Goal: Task Accomplishment & Management: Complete application form

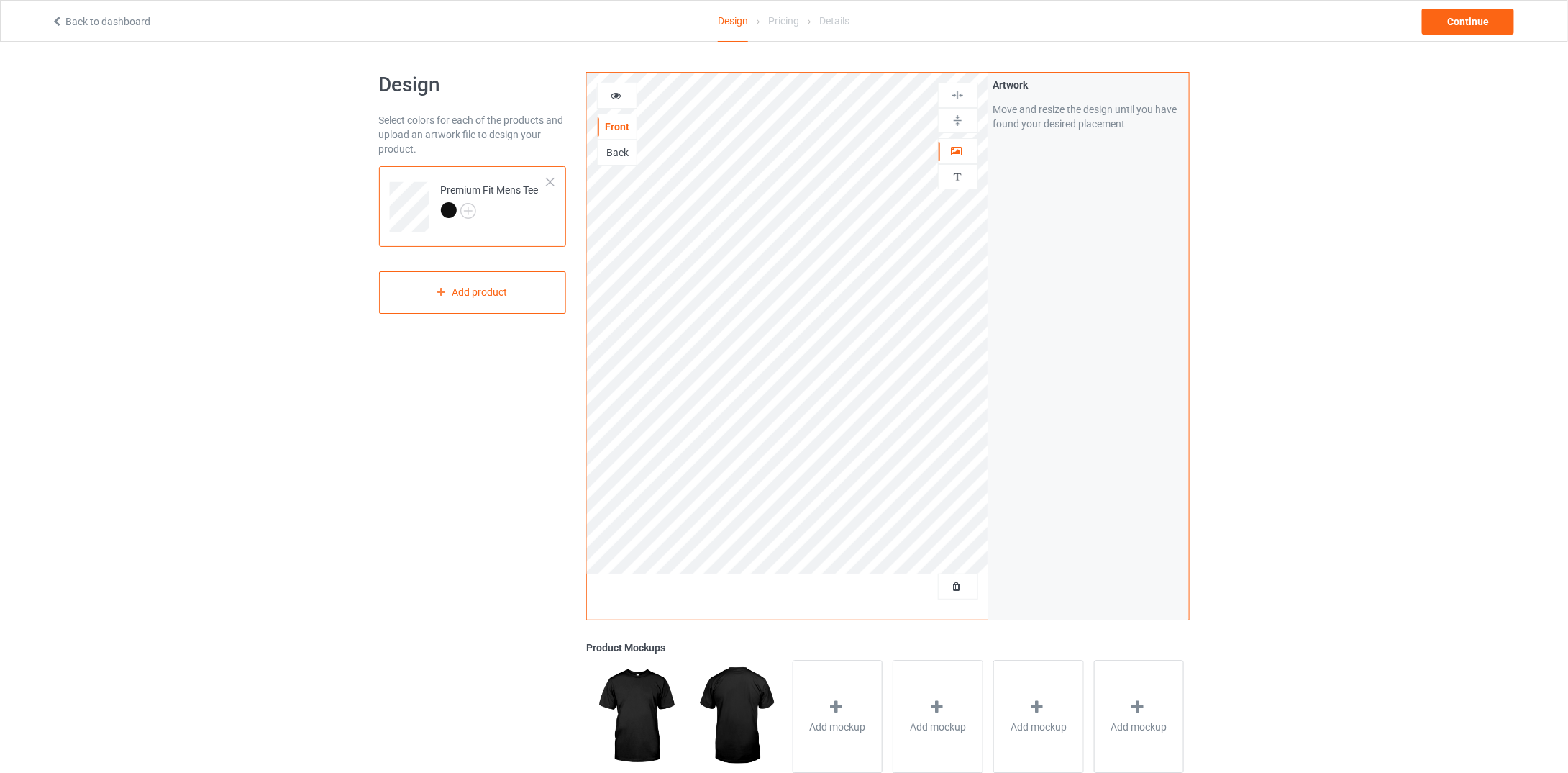
click at [619, 146] on div "Back" at bounding box center [617, 152] width 39 height 15
click at [1463, 12] on div "Continue" at bounding box center [1468, 21] width 92 height 26
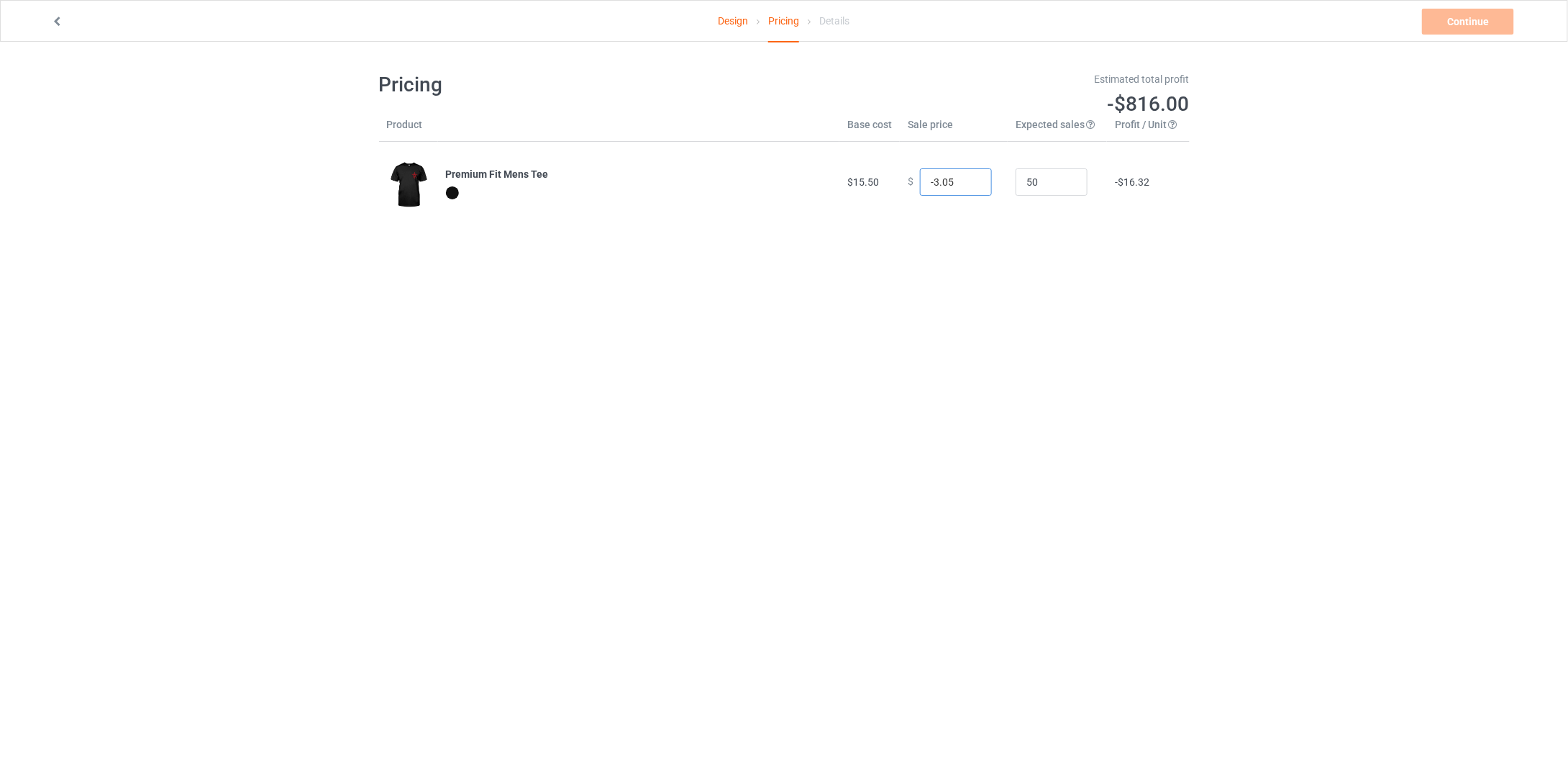
click at [968, 183] on input "-3.05" at bounding box center [956, 182] width 72 height 27
click at [971, 175] on input "-3.05" at bounding box center [956, 182] width 72 height 27
click at [968, 177] on input "8.95" at bounding box center [956, 182] width 72 height 27
click at [968, 177] on input "14.95" at bounding box center [956, 182] width 72 height 27
type input "15.95"
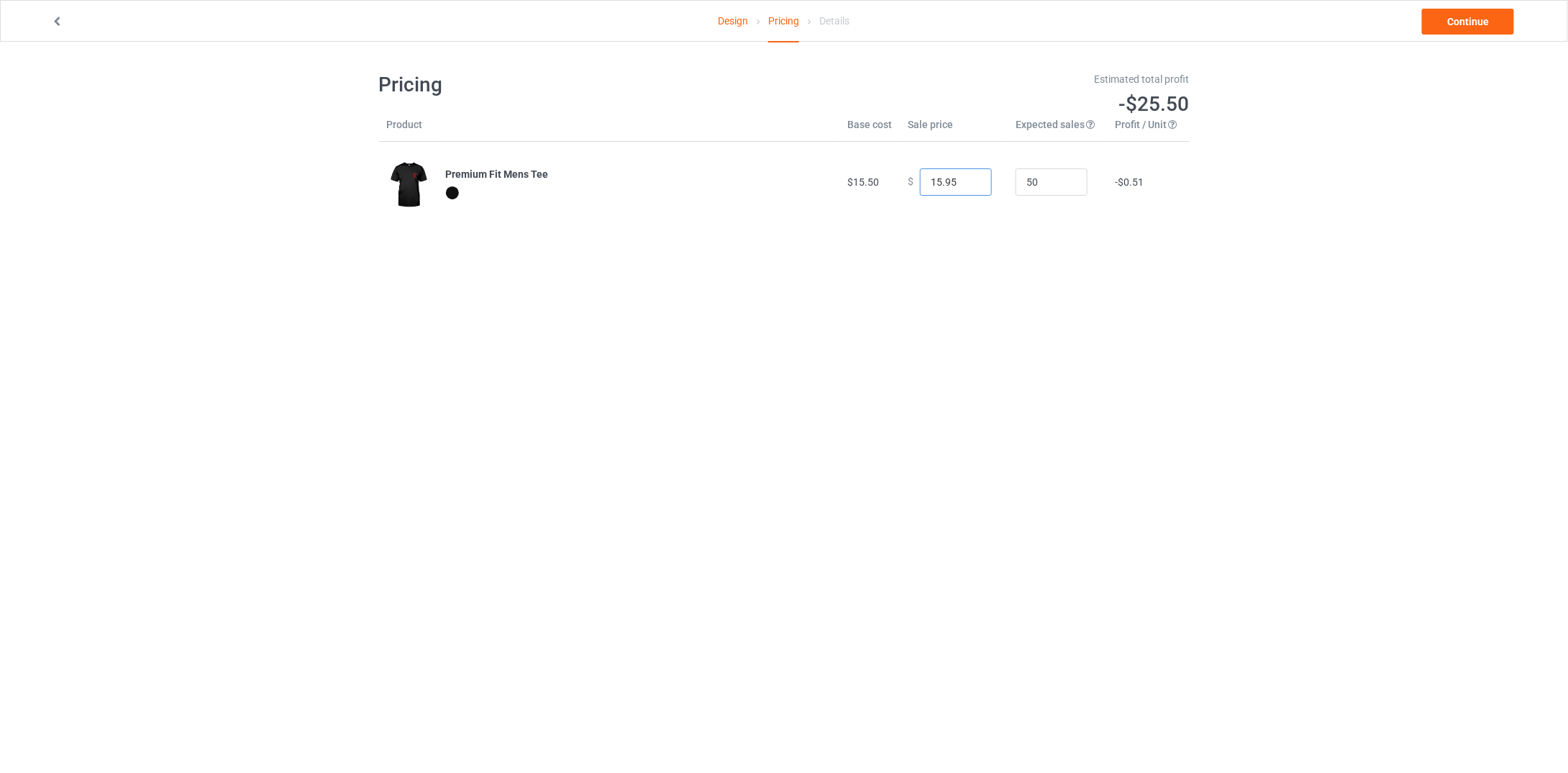
click at [968, 178] on input "15.95" at bounding box center [956, 182] width 72 height 27
click at [1472, 19] on link "Continue" at bounding box center [1468, 21] width 92 height 26
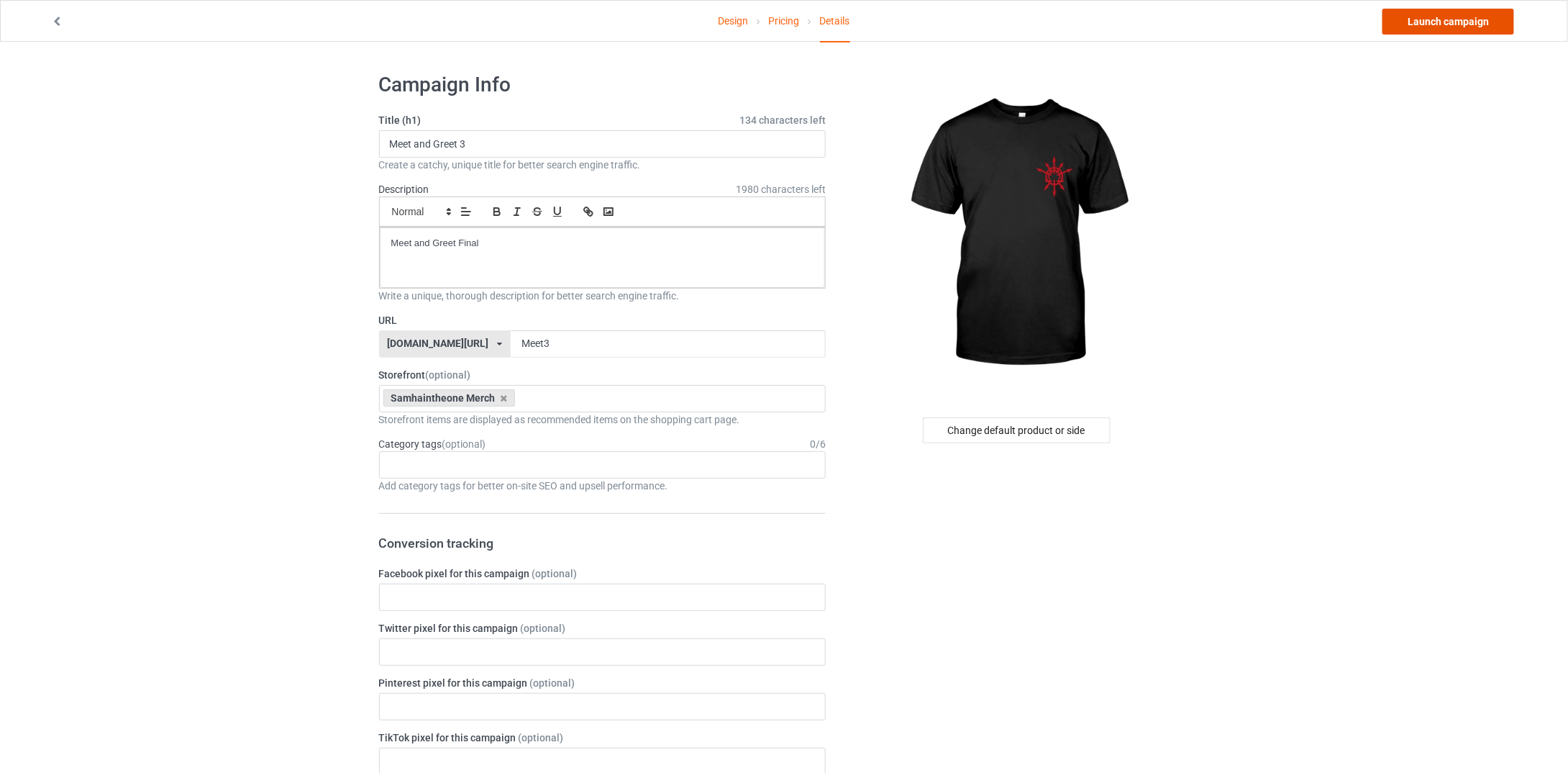
click at [1466, 29] on link "Launch campaign" at bounding box center [1448, 21] width 131 height 26
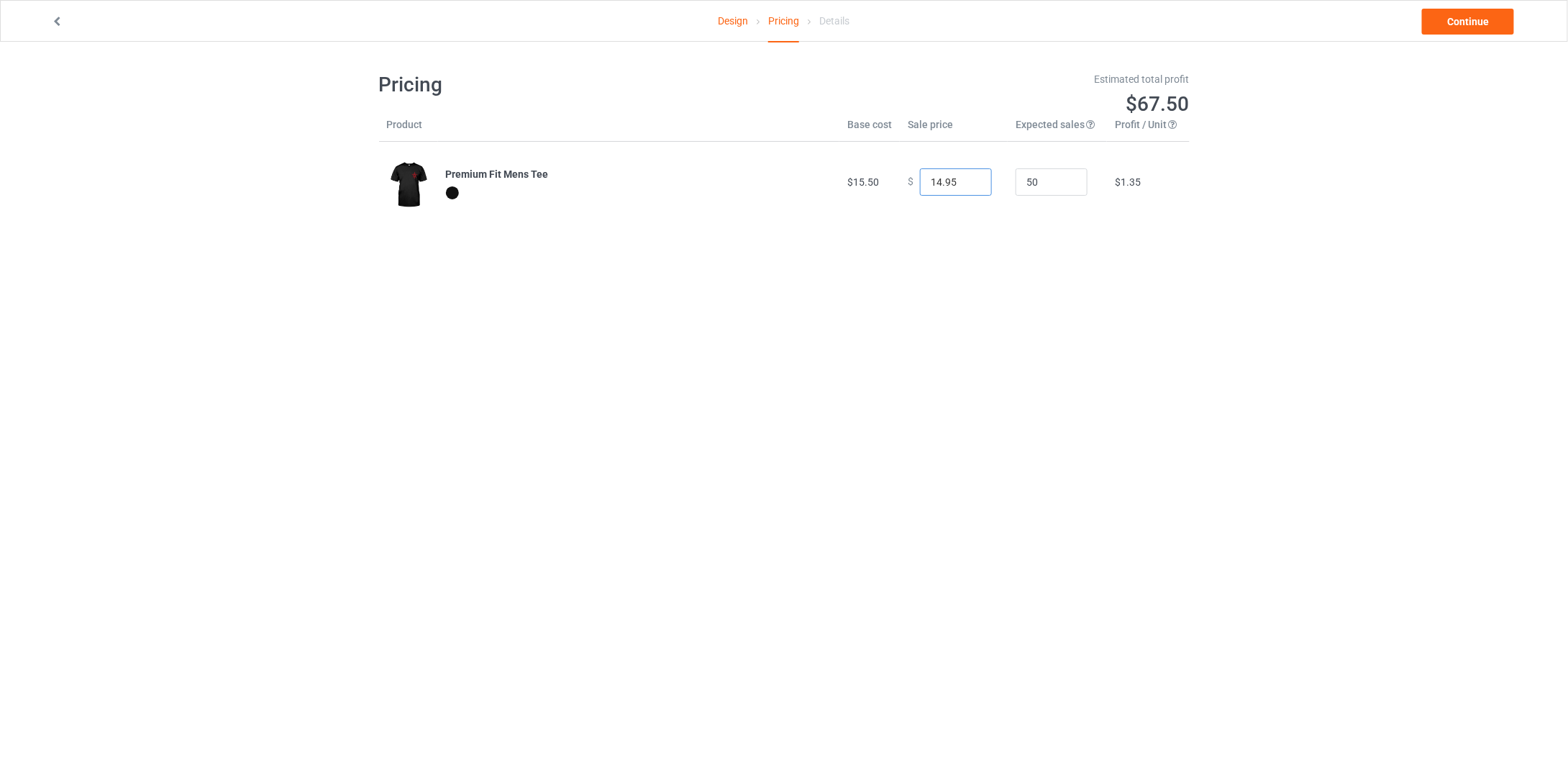
click at [967, 181] on input "14.95" at bounding box center [956, 182] width 72 height 27
click at [967, 181] on input "13.95" at bounding box center [956, 182] width 72 height 27
click at [967, 168] on input "13.95" at bounding box center [956, 182] width 72 height 27
click at [964, 176] on input "14.95" at bounding box center [956, 182] width 72 height 27
click at [966, 176] on input "15.95" at bounding box center [956, 182] width 72 height 27
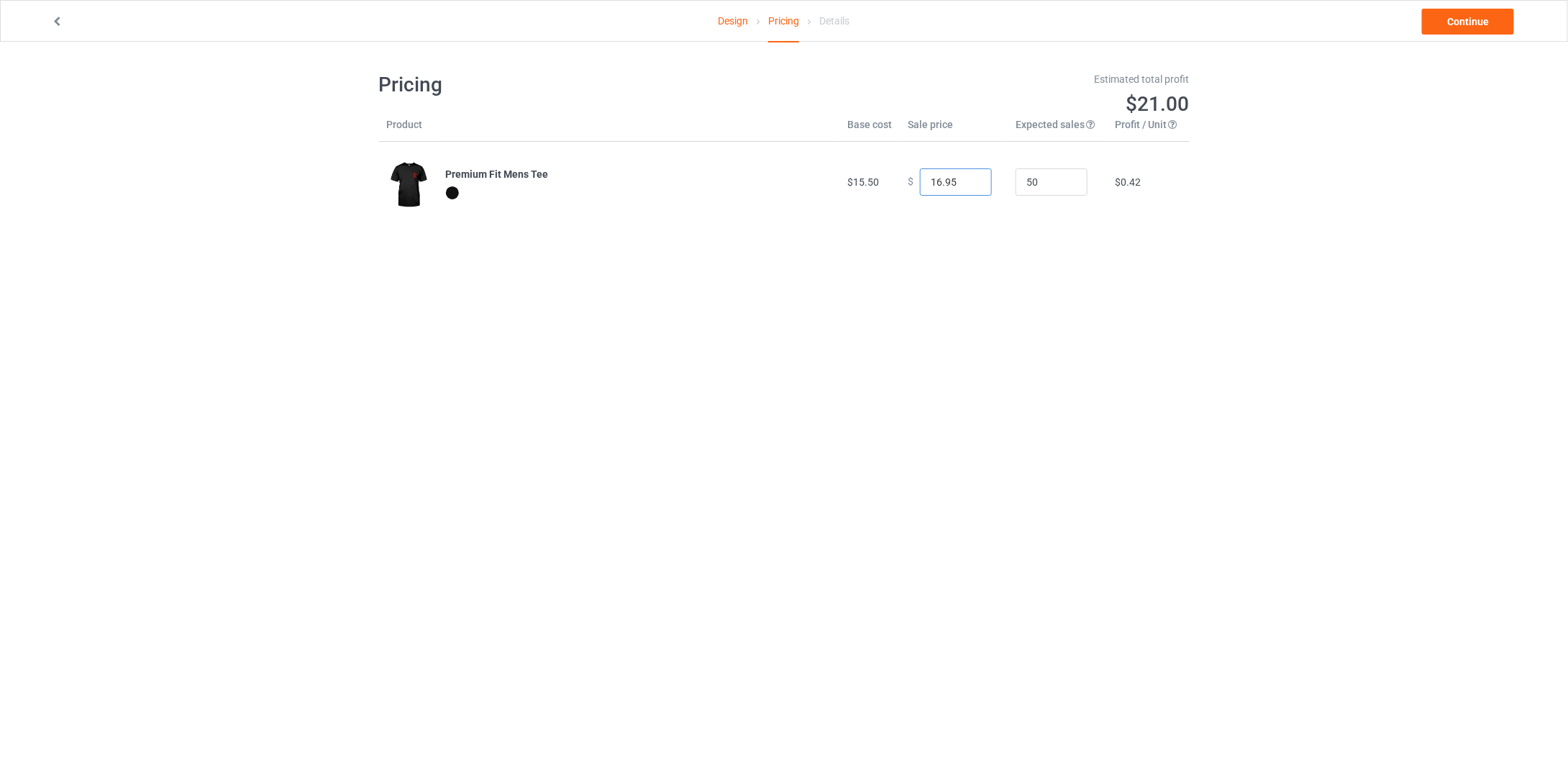
type input "16.95"
click at [966, 176] on input "16.95" at bounding box center [956, 182] width 72 height 27
click at [1456, 25] on link "Continue" at bounding box center [1468, 21] width 92 height 26
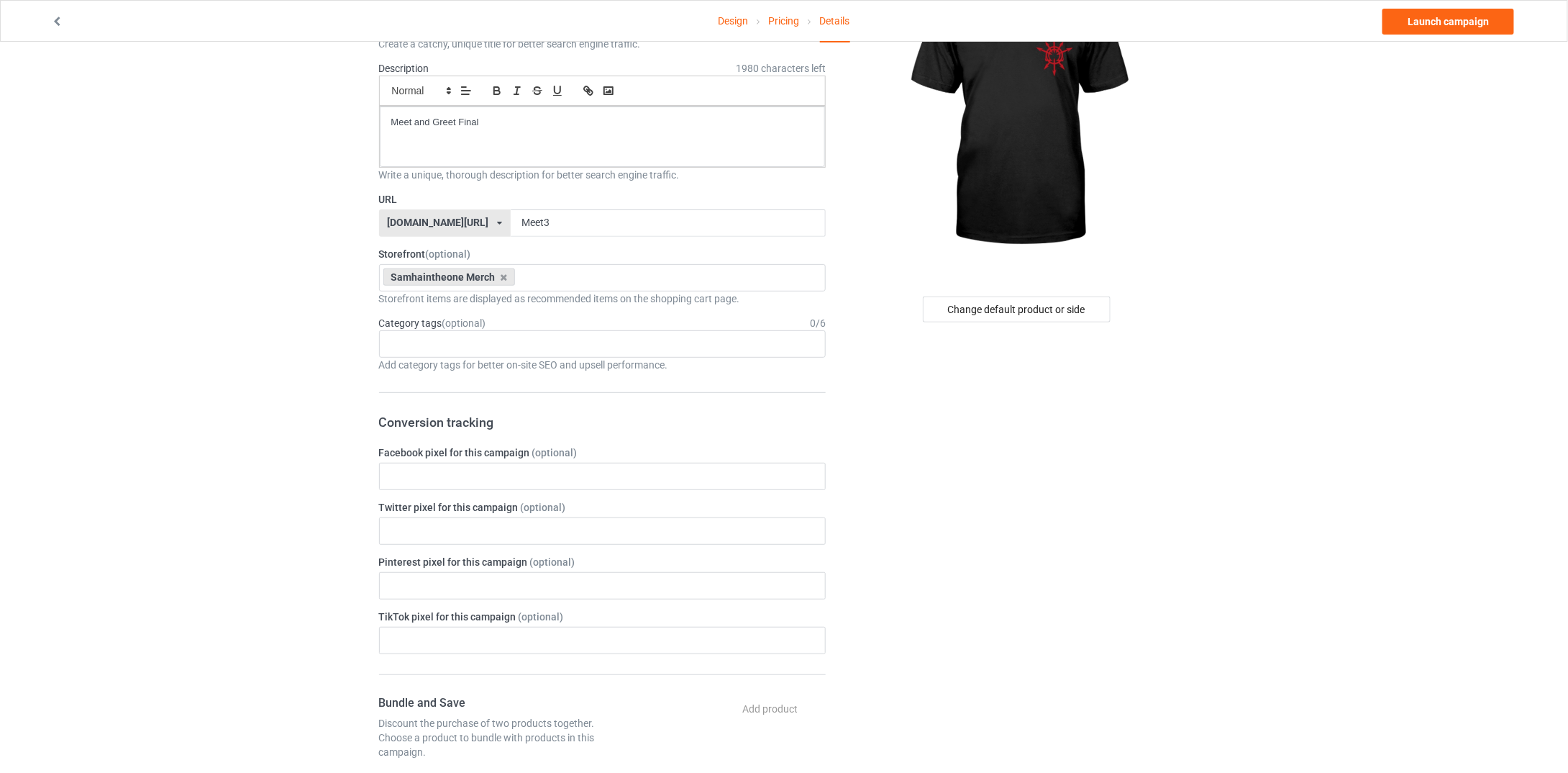
scroll to position [104, 0]
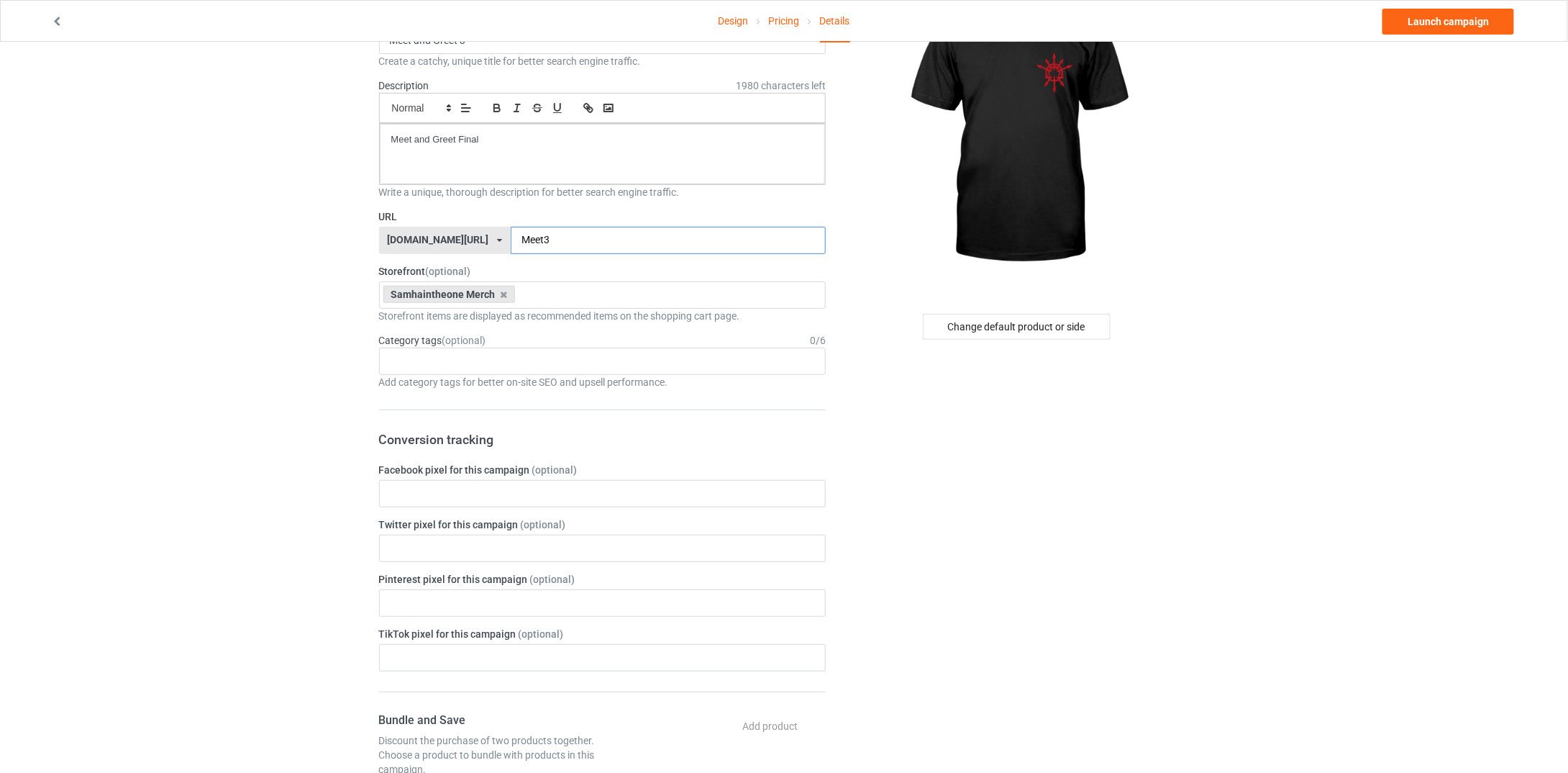
drag, startPoint x: 519, startPoint y: 234, endPoint x: 528, endPoint y: 231, distance: 9.5
click at [523, 235] on input "Meet3" at bounding box center [668, 241] width 315 height 27
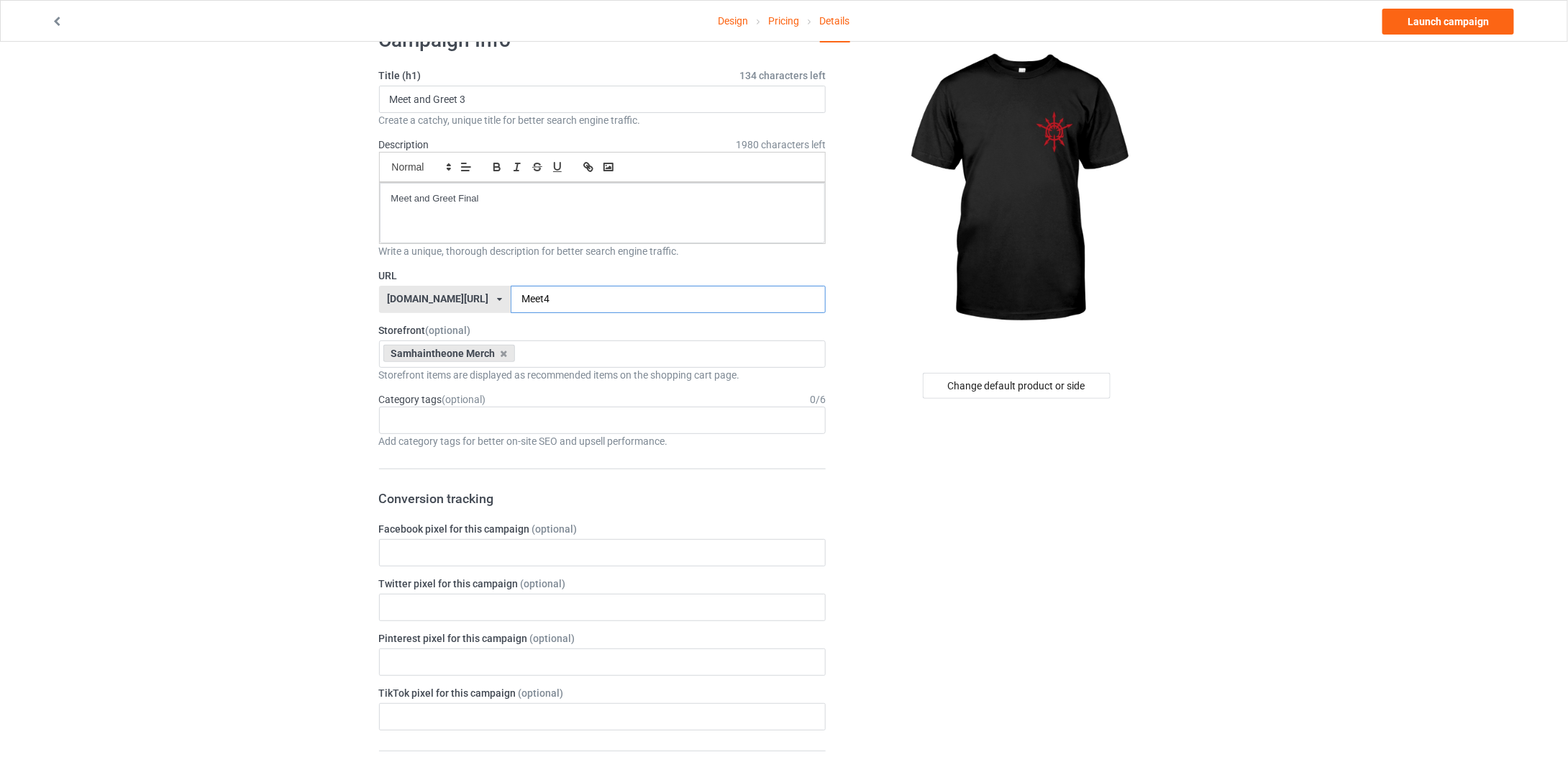
scroll to position [0, 0]
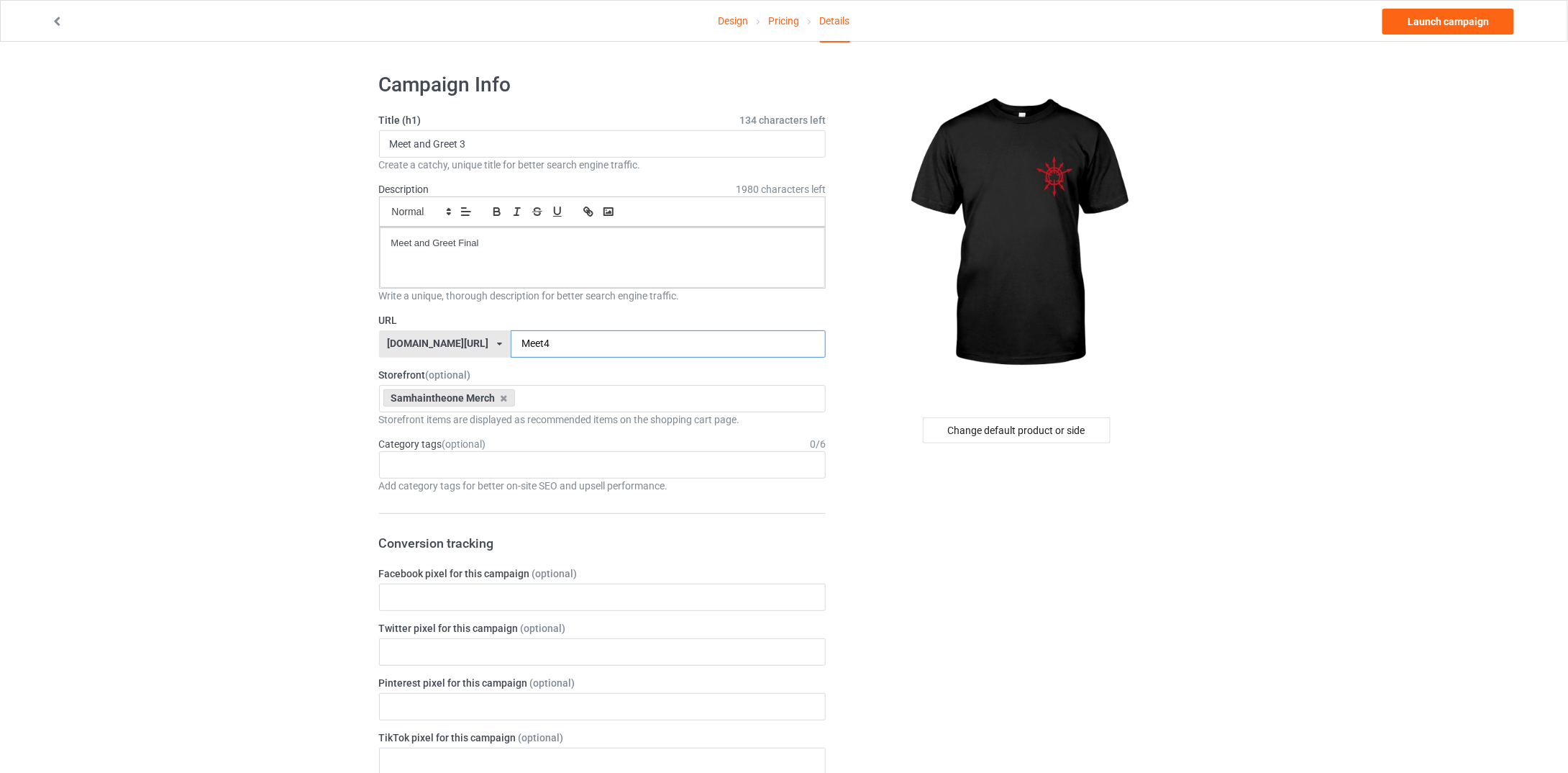
type input "Meet4"
click at [1048, 318] on img at bounding box center [1017, 234] width 259 height 324
click at [551, 240] on p "Meet and Greet Final" at bounding box center [603, 244] width 423 height 14
click at [447, 338] on div "teechip.com/ teechip.com/ 587d0d41cee36fd012c64a69" at bounding box center [445, 344] width 131 height 27
click at [450, 338] on div "teechip.com/ teechip.com/ 587d0d41cee36fd012c64a69" at bounding box center [445, 344] width 131 height 27
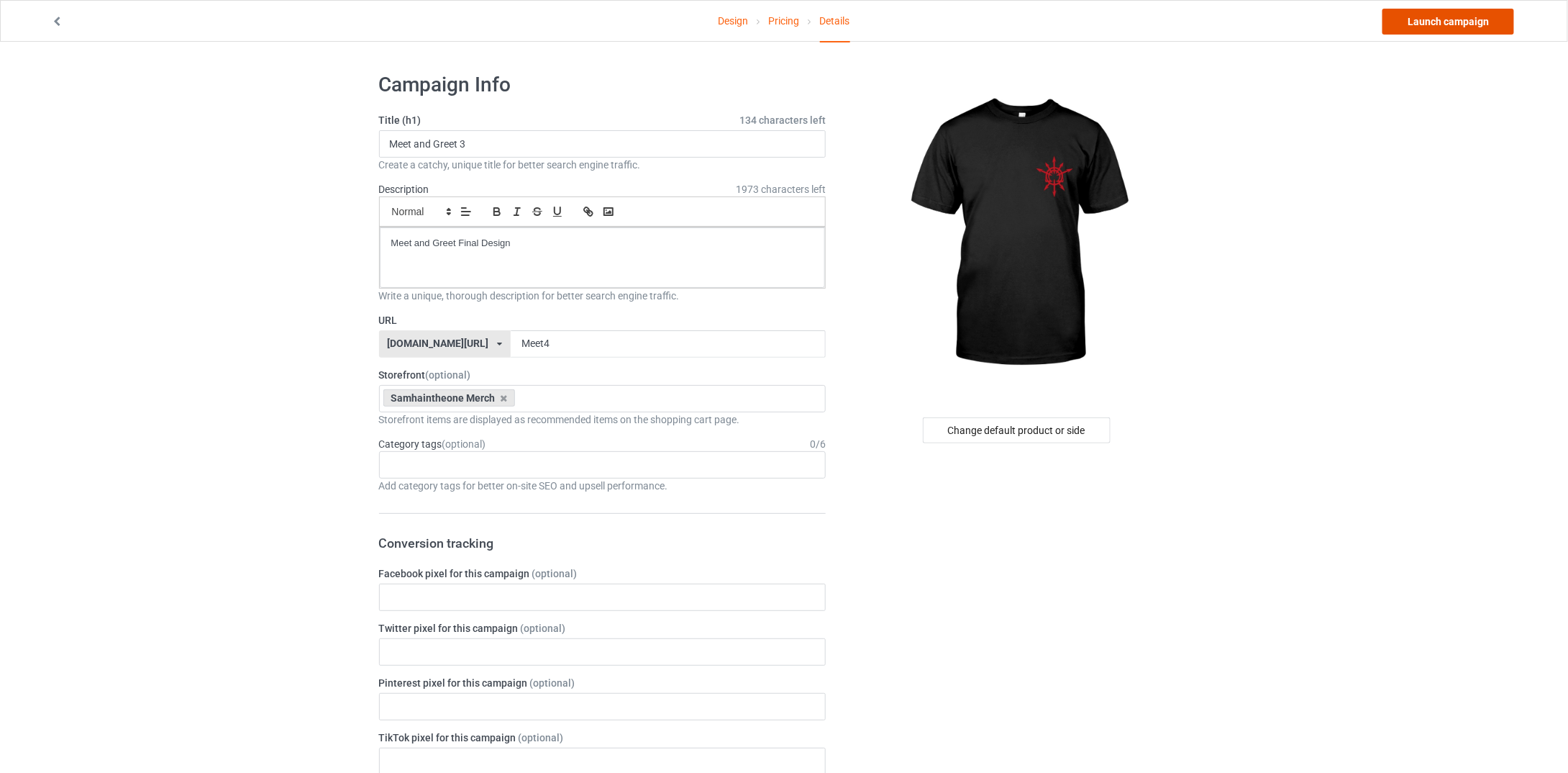
click at [1477, 19] on link "Launch campaign" at bounding box center [1448, 21] width 131 height 26
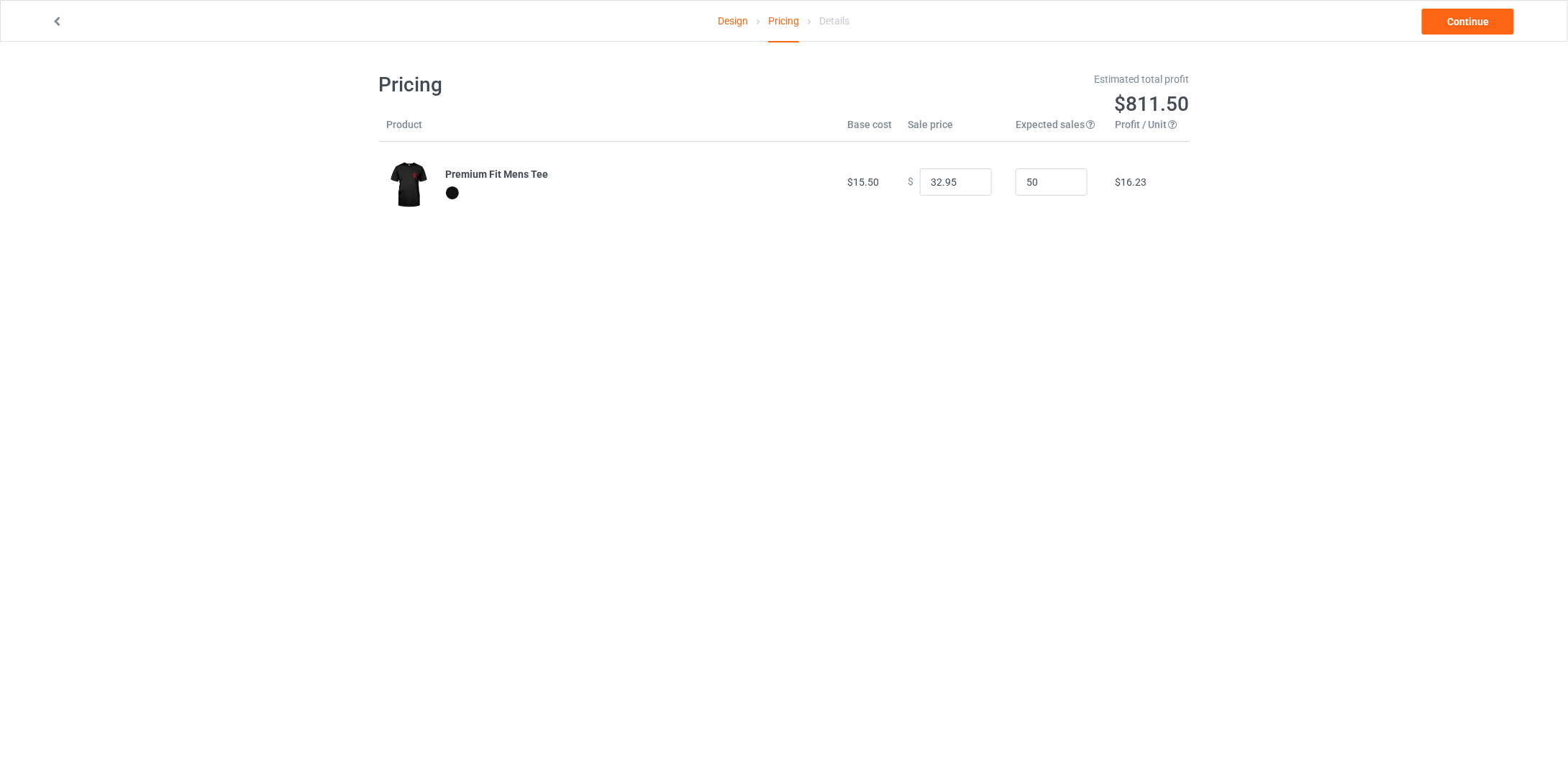
click at [844, 25] on div "Details" at bounding box center [836, 21] width 31 height 40
click at [62, 18] on icon at bounding box center [57, 19] width 12 height 10
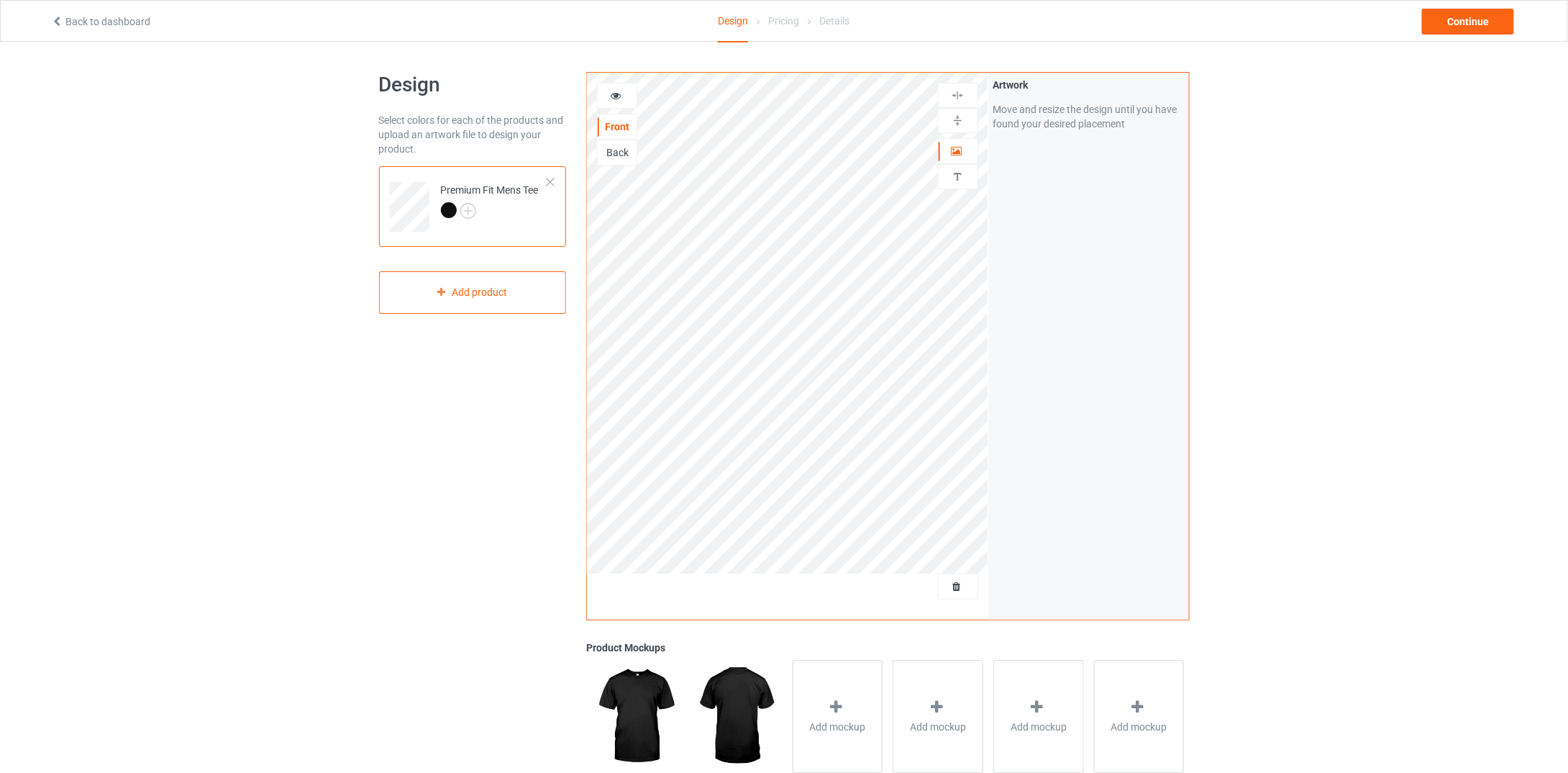
click at [62, 15] on icon at bounding box center [57, 19] width 12 height 10
click at [548, 180] on div at bounding box center [550, 182] width 10 height 10
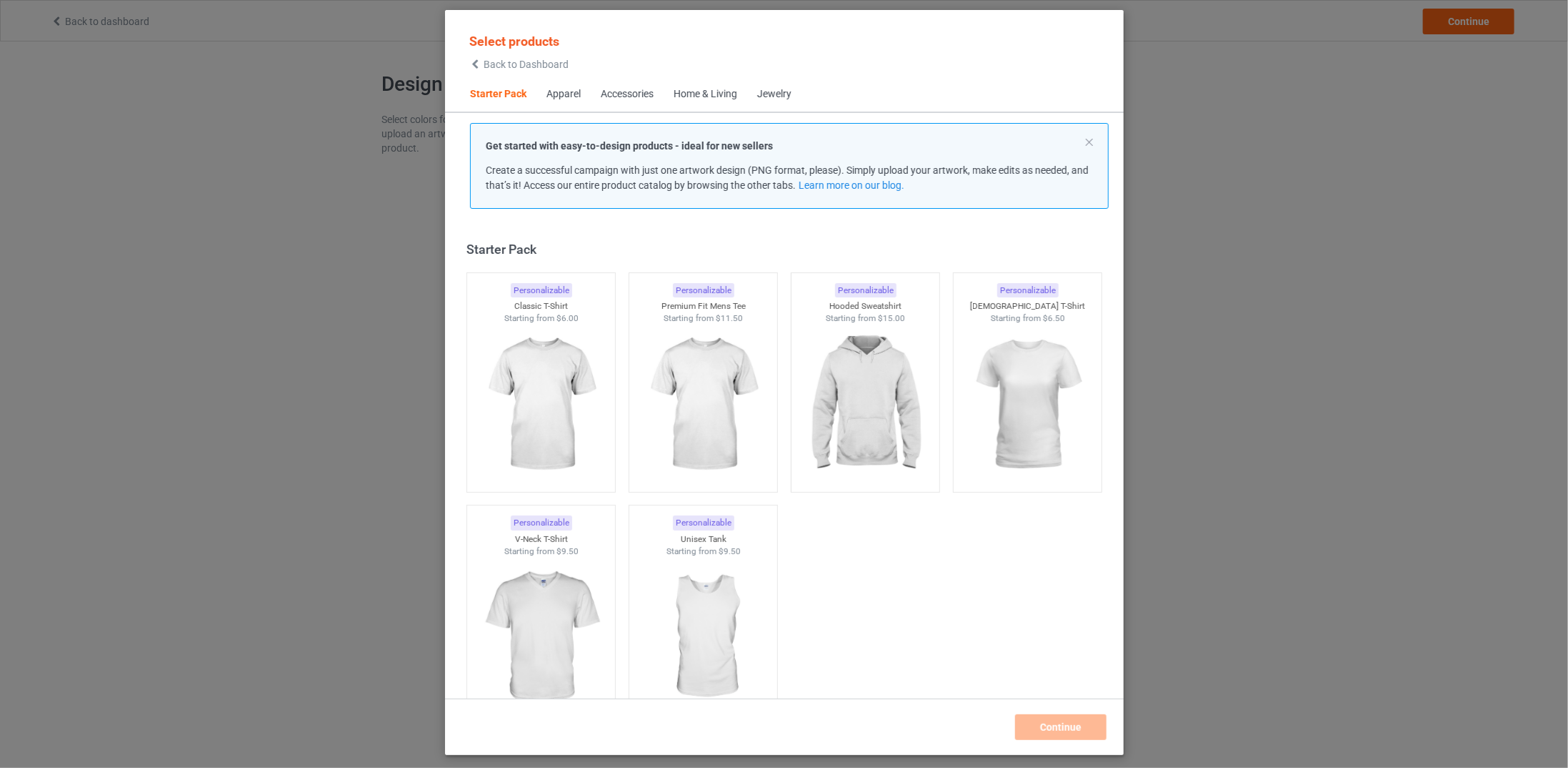
scroll to position [18, 0]
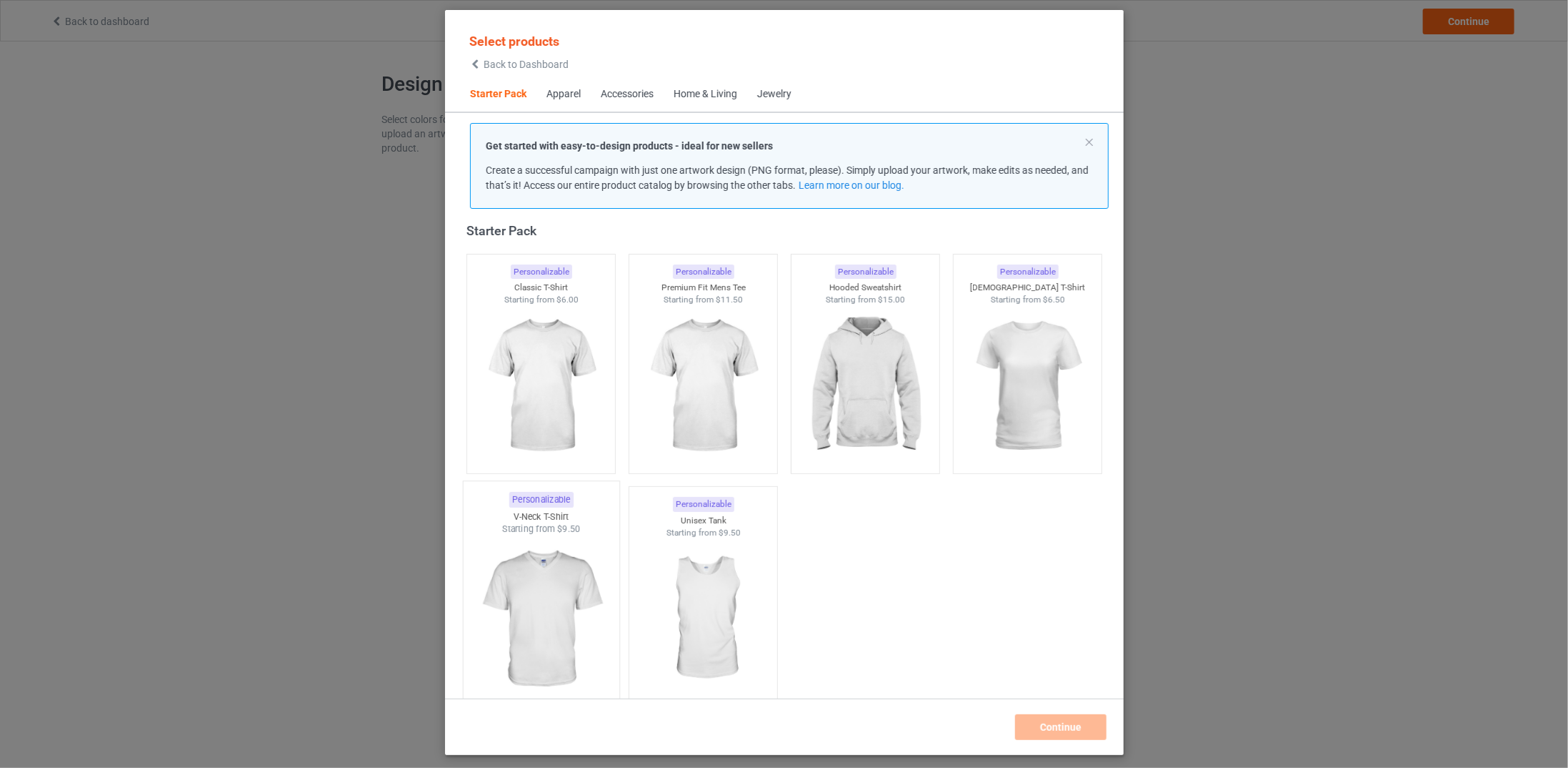
click at [512, 585] on img at bounding box center [540, 618] width 134 height 168
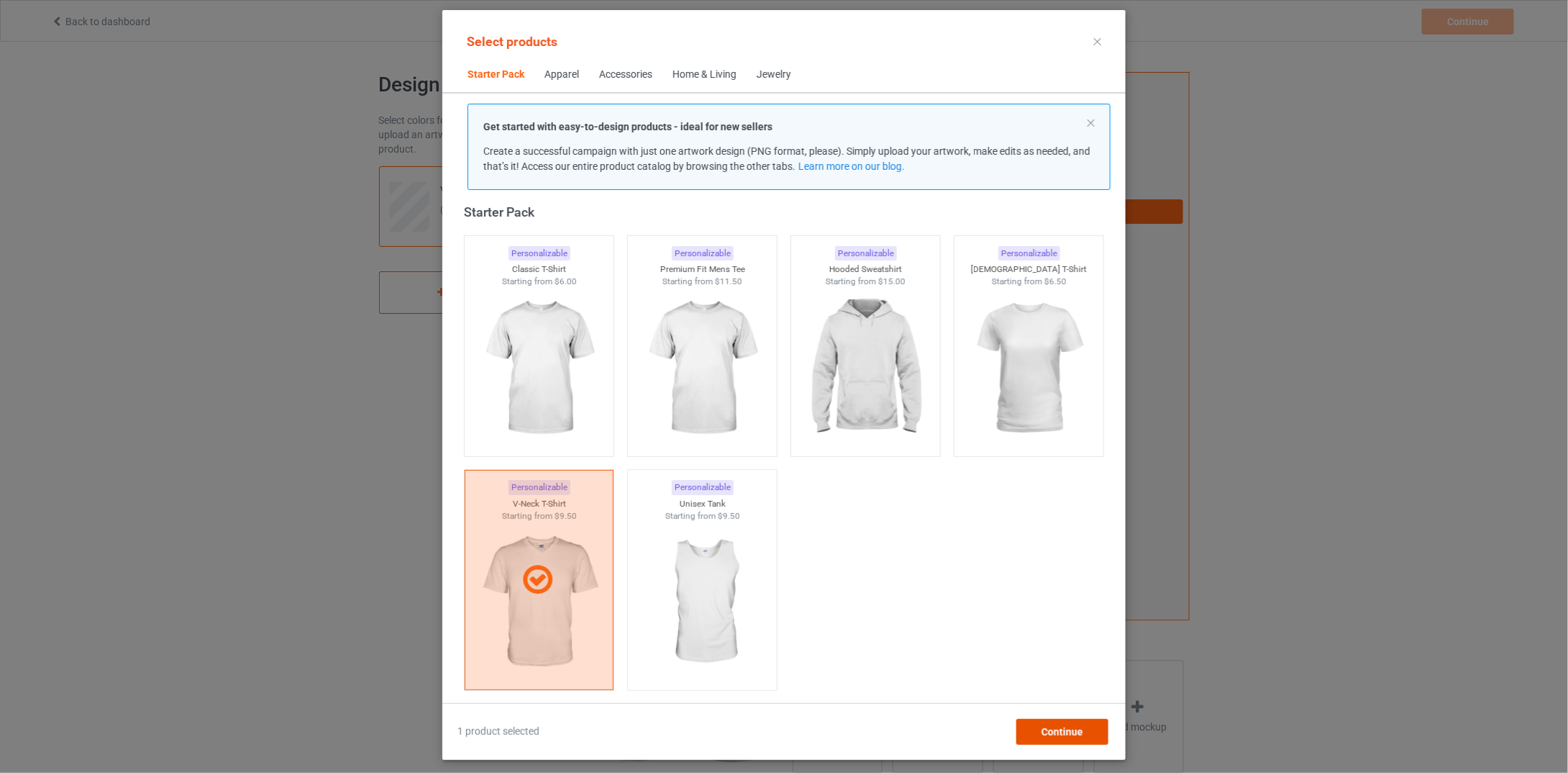
click at [1085, 725] on div "Continue" at bounding box center [1062, 732] width 92 height 26
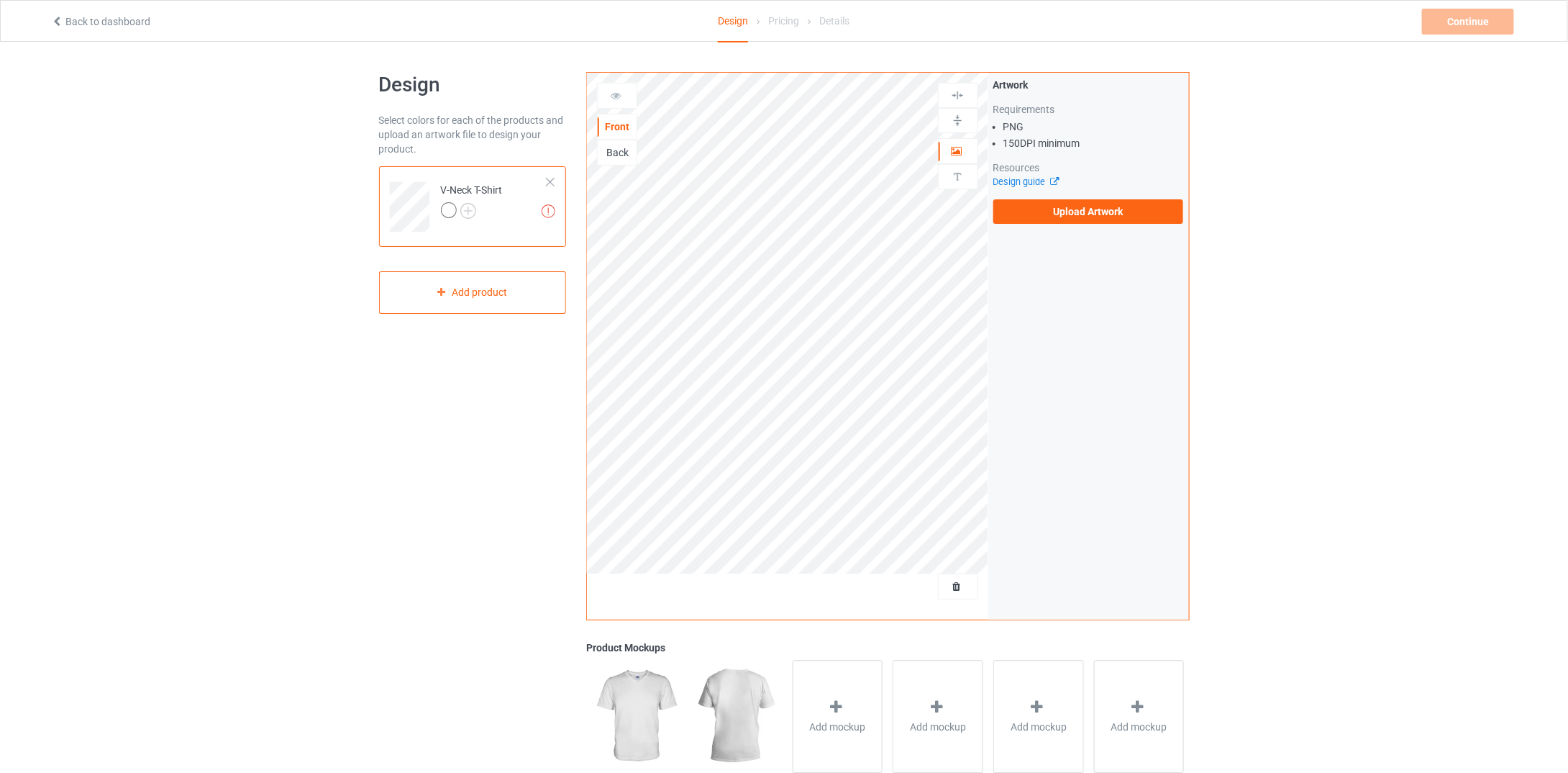
click at [444, 210] on div at bounding box center [448, 210] width 16 height 16
click at [464, 208] on img at bounding box center [468, 211] width 16 height 16
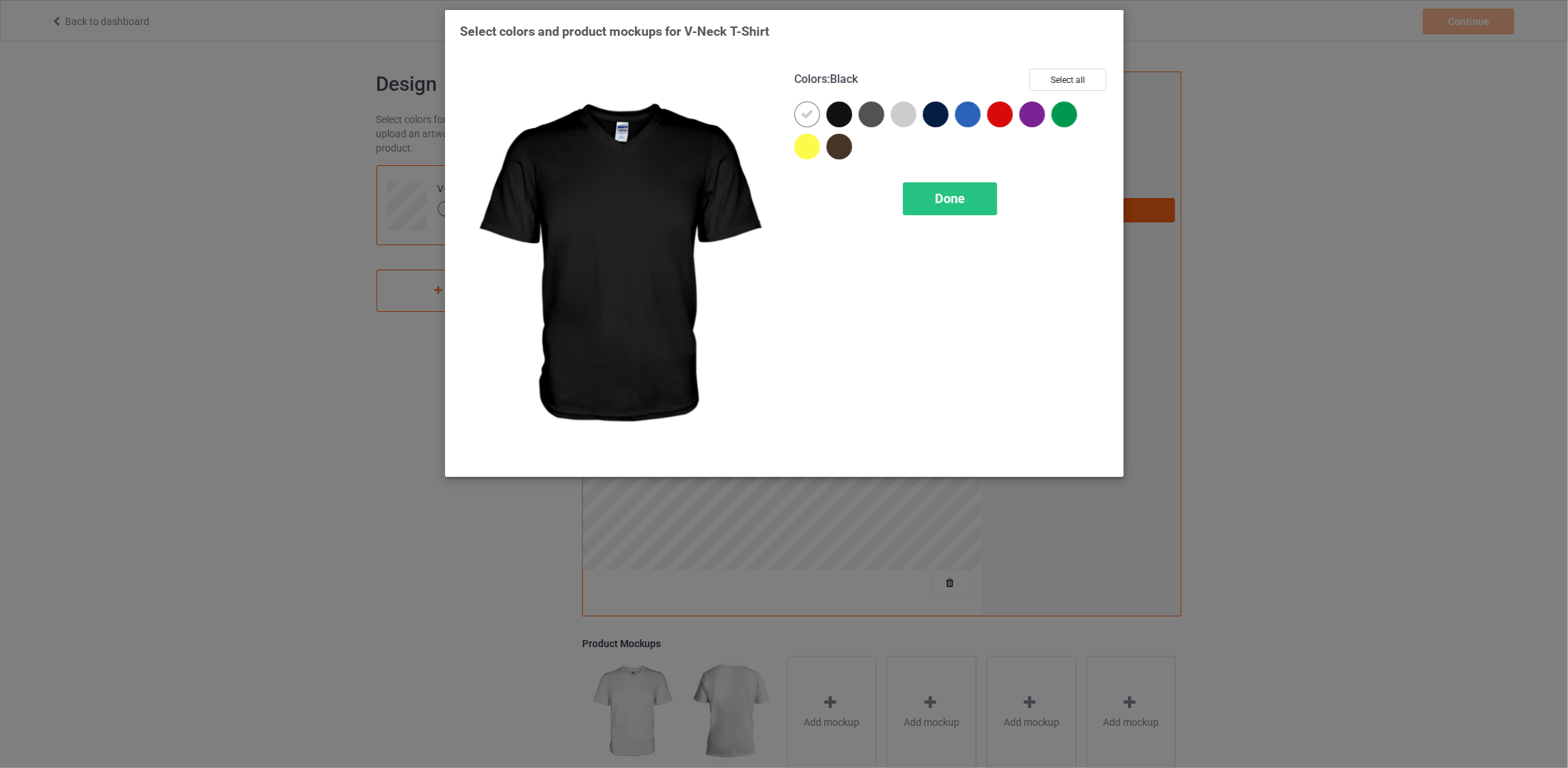
click at [847, 115] on div at bounding box center [840, 115] width 26 height 26
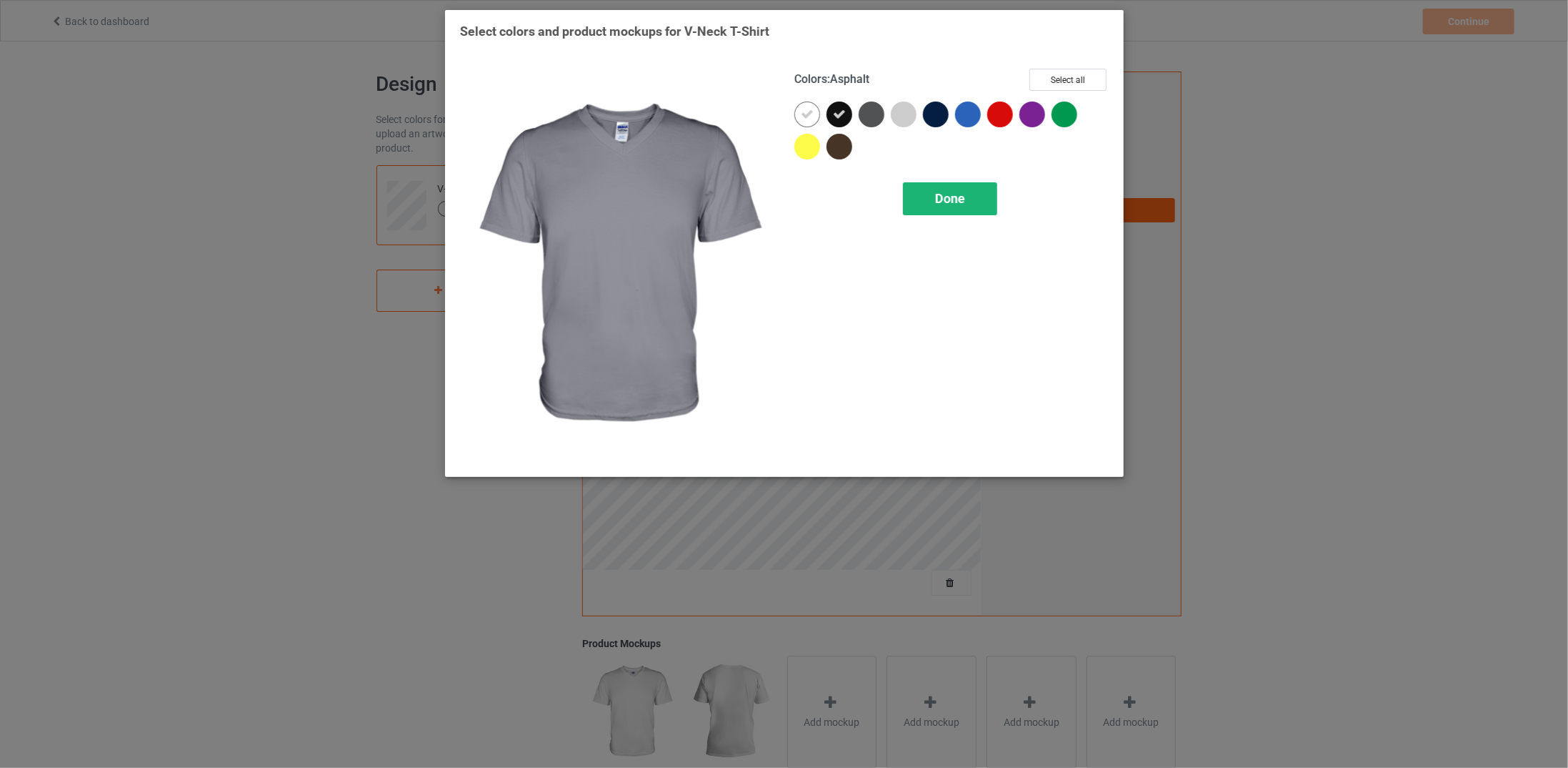
click at [944, 190] on span "Done" at bounding box center [950, 198] width 30 height 15
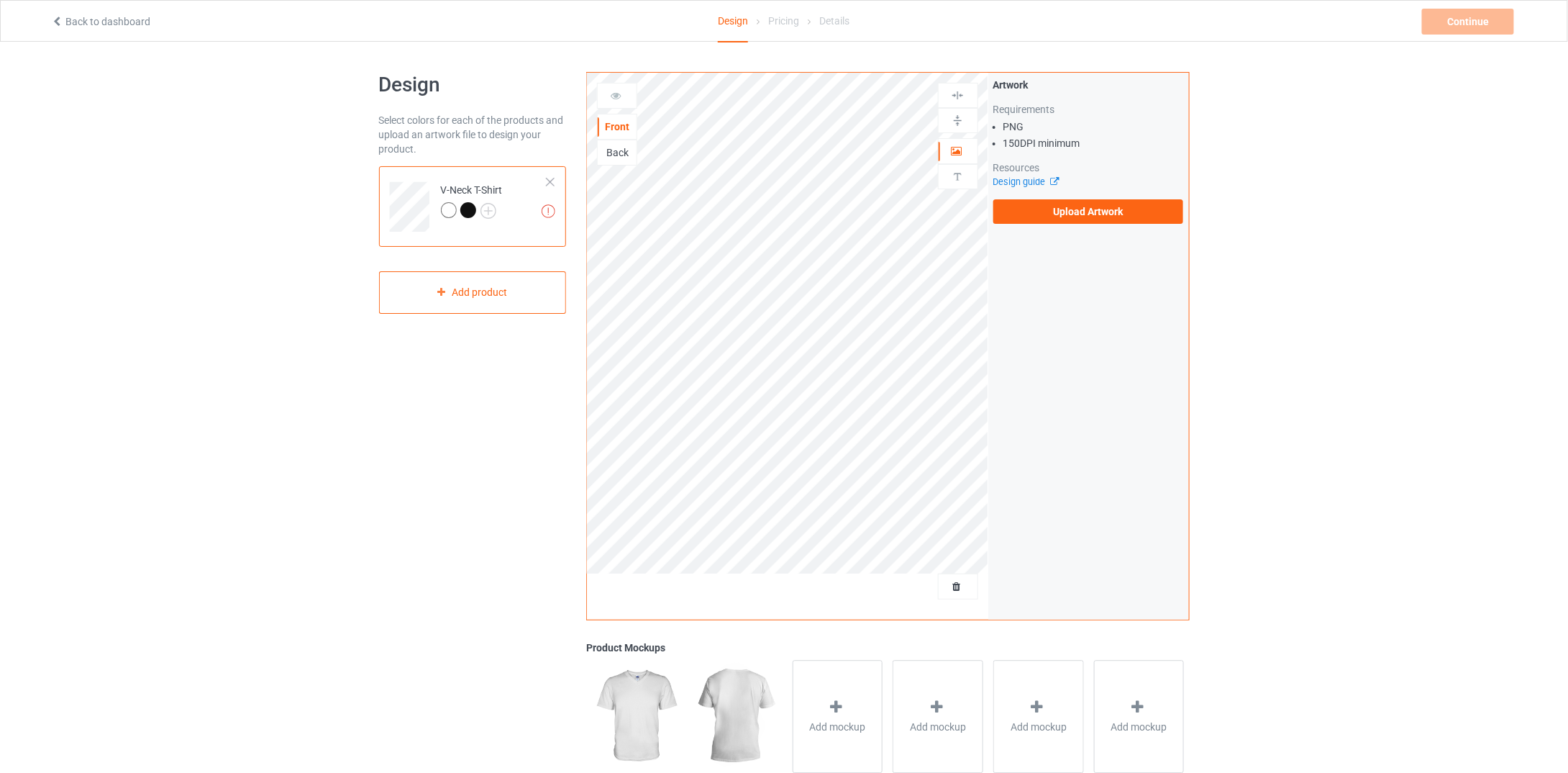
click at [449, 206] on div at bounding box center [448, 210] width 16 height 16
click at [450, 209] on div at bounding box center [448, 210] width 16 height 16
click at [459, 208] on div at bounding box center [451, 212] width 20 height 20
click at [461, 209] on div at bounding box center [468, 210] width 16 height 16
click at [470, 215] on div at bounding box center [468, 210] width 16 height 16
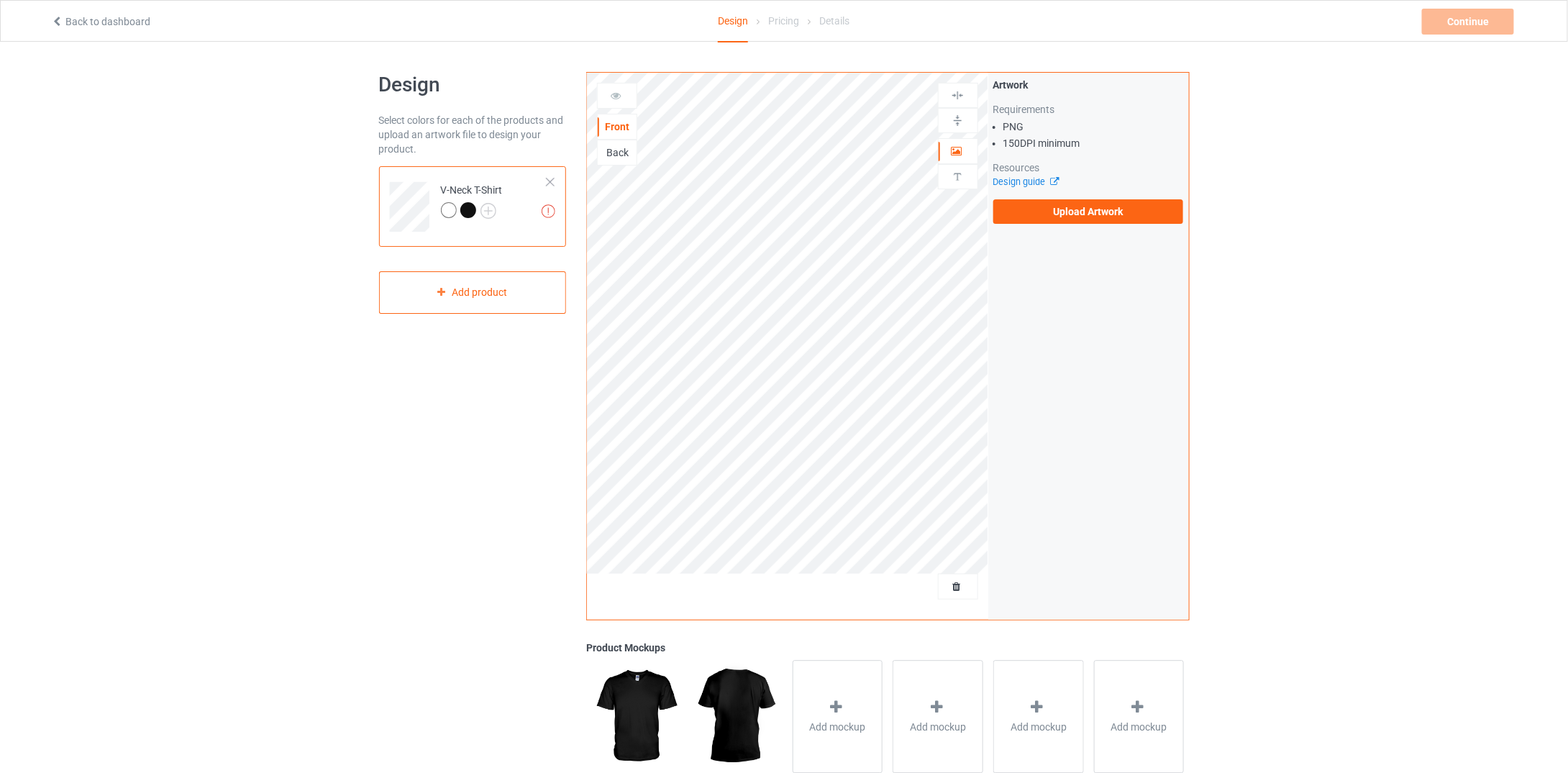
click at [449, 210] on div at bounding box center [448, 210] width 16 height 16
click at [548, 183] on div at bounding box center [550, 182] width 10 height 10
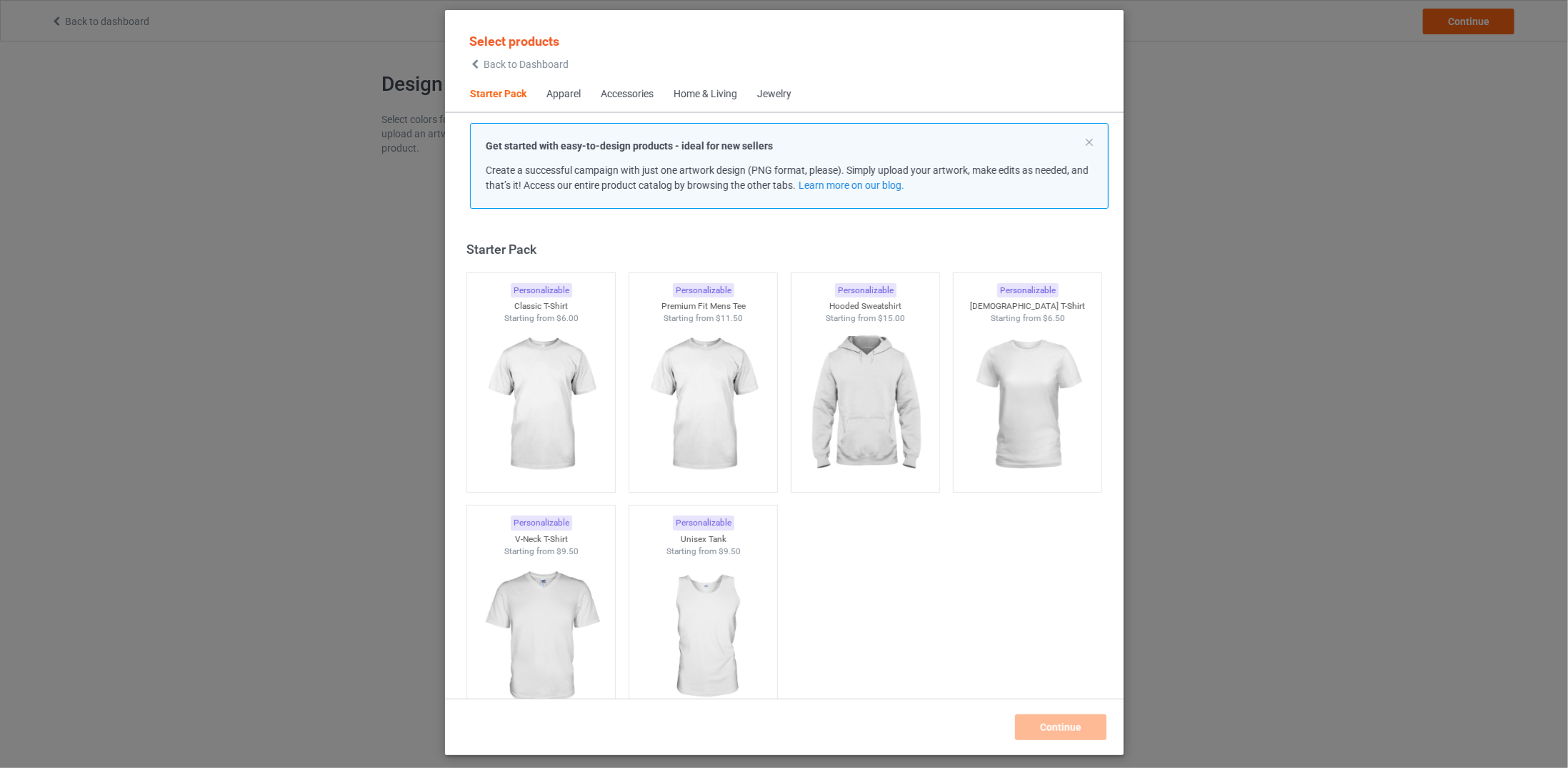
scroll to position [18, 0]
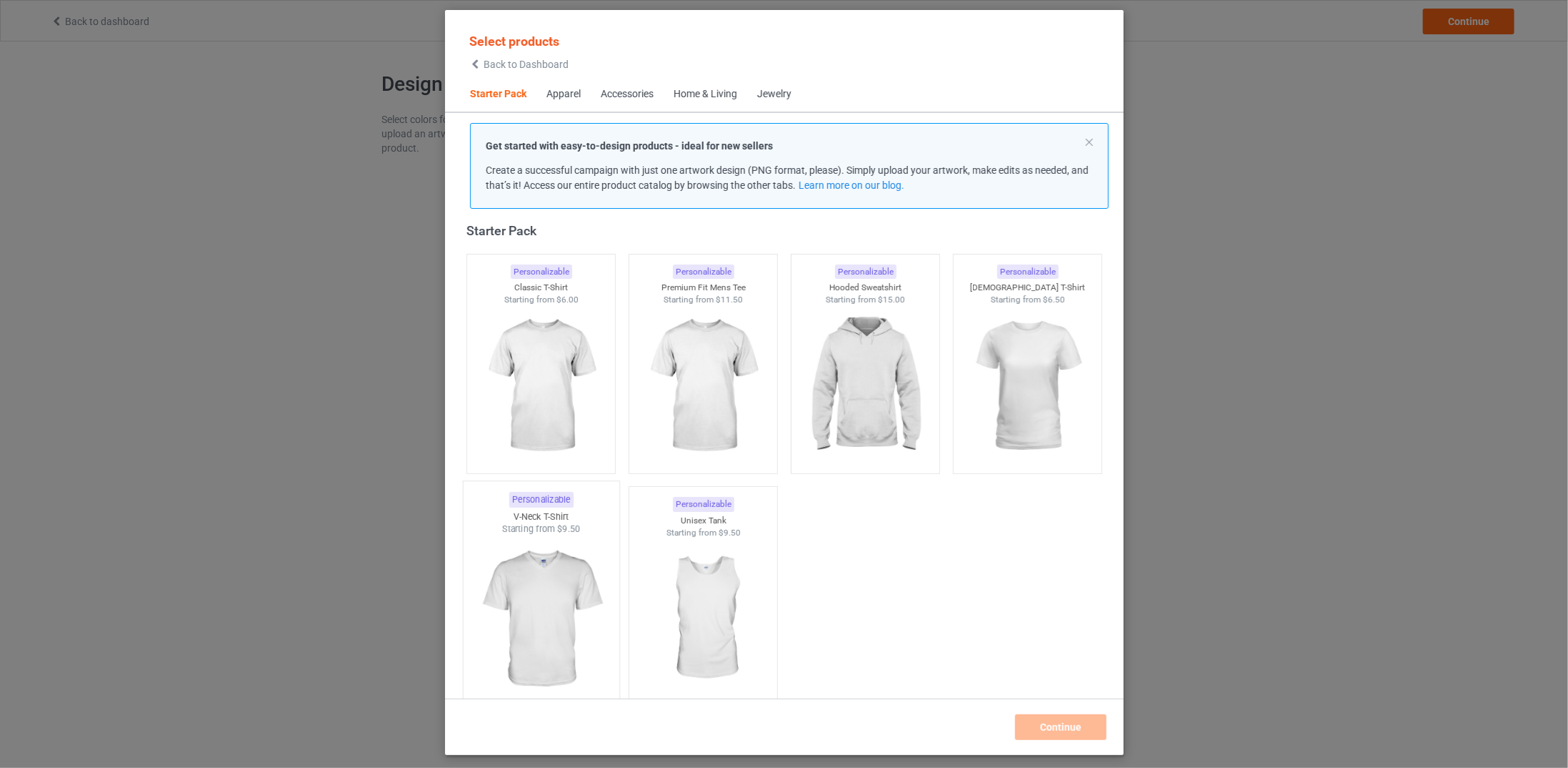
click at [540, 587] on img at bounding box center [540, 618] width 134 height 168
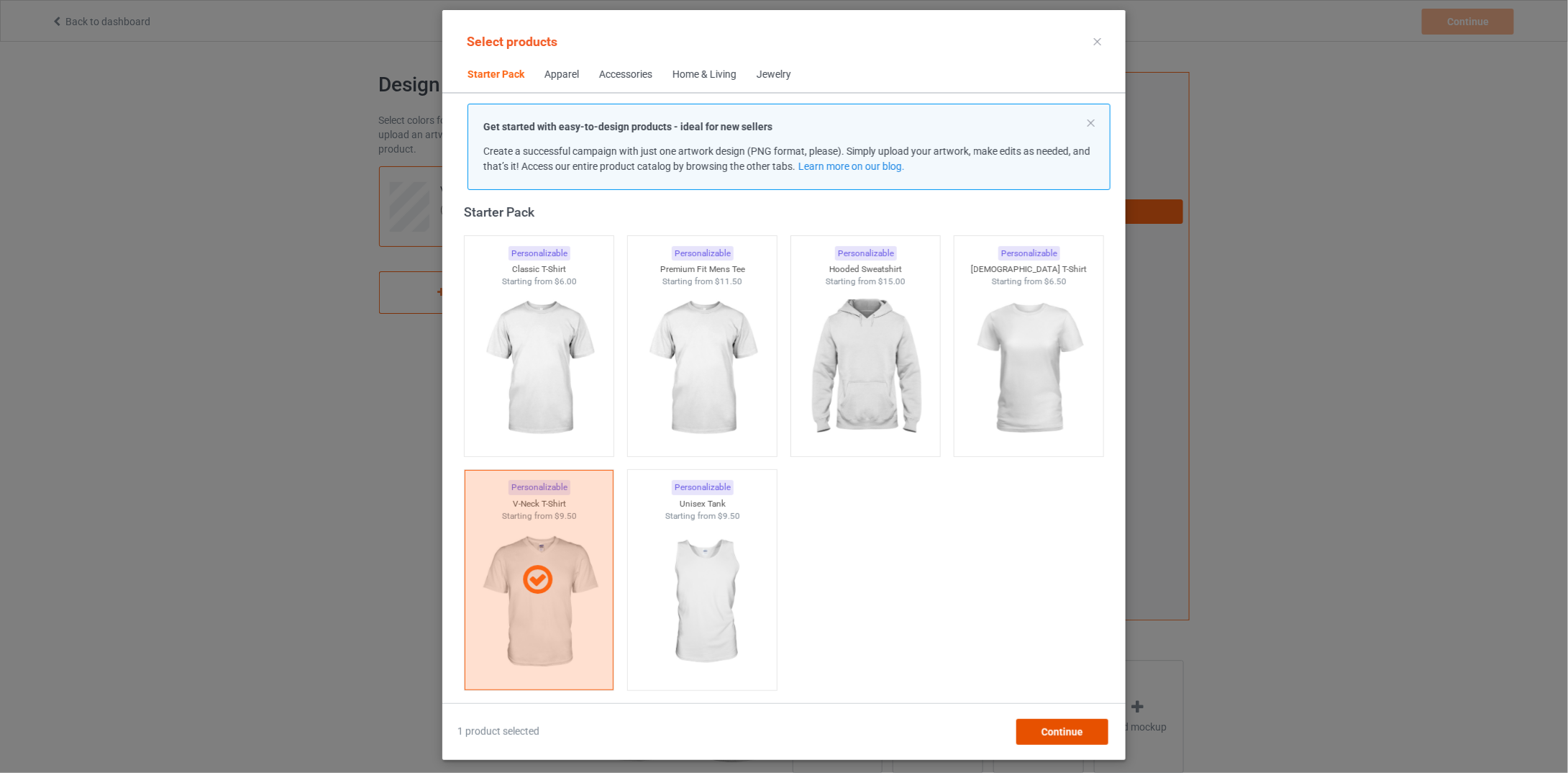
click at [1080, 722] on div "Continue" at bounding box center [1062, 732] width 92 height 26
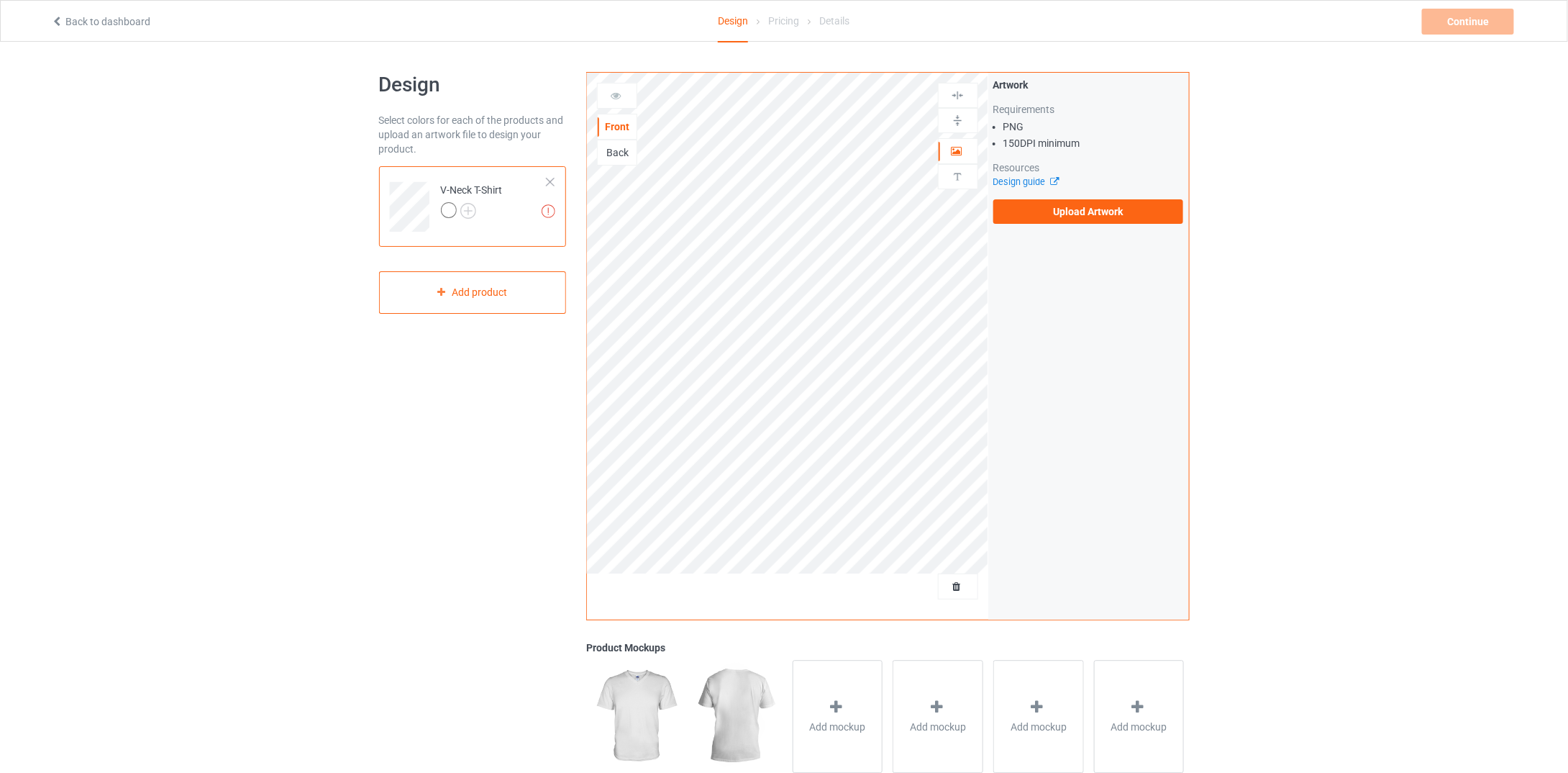
click at [443, 206] on div at bounding box center [448, 210] width 16 height 16
click at [453, 210] on div at bounding box center [448, 210] width 16 height 16
click at [451, 210] on div at bounding box center [448, 210] width 16 height 16
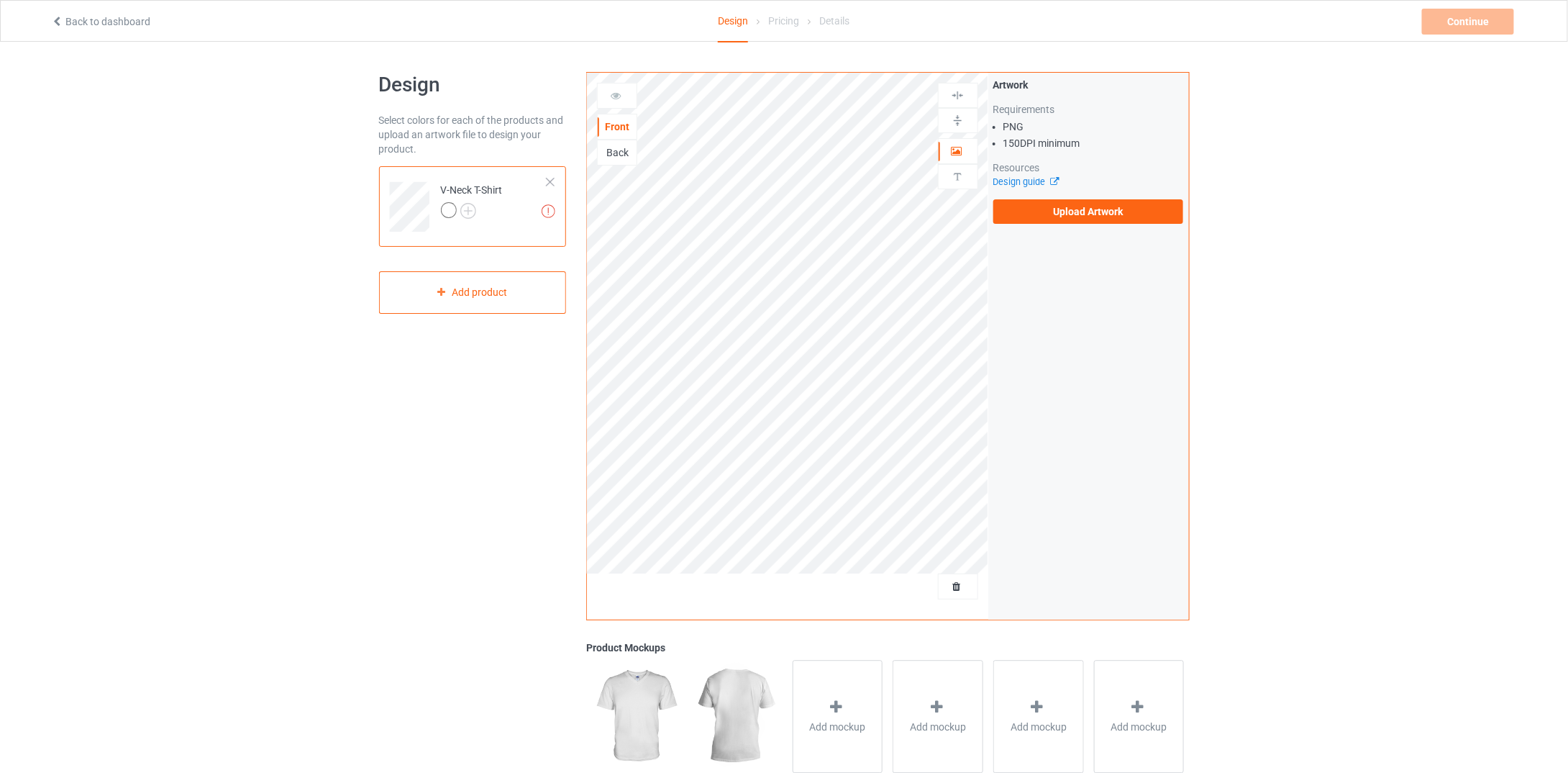
click at [552, 180] on div at bounding box center [550, 182] width 10 height 10
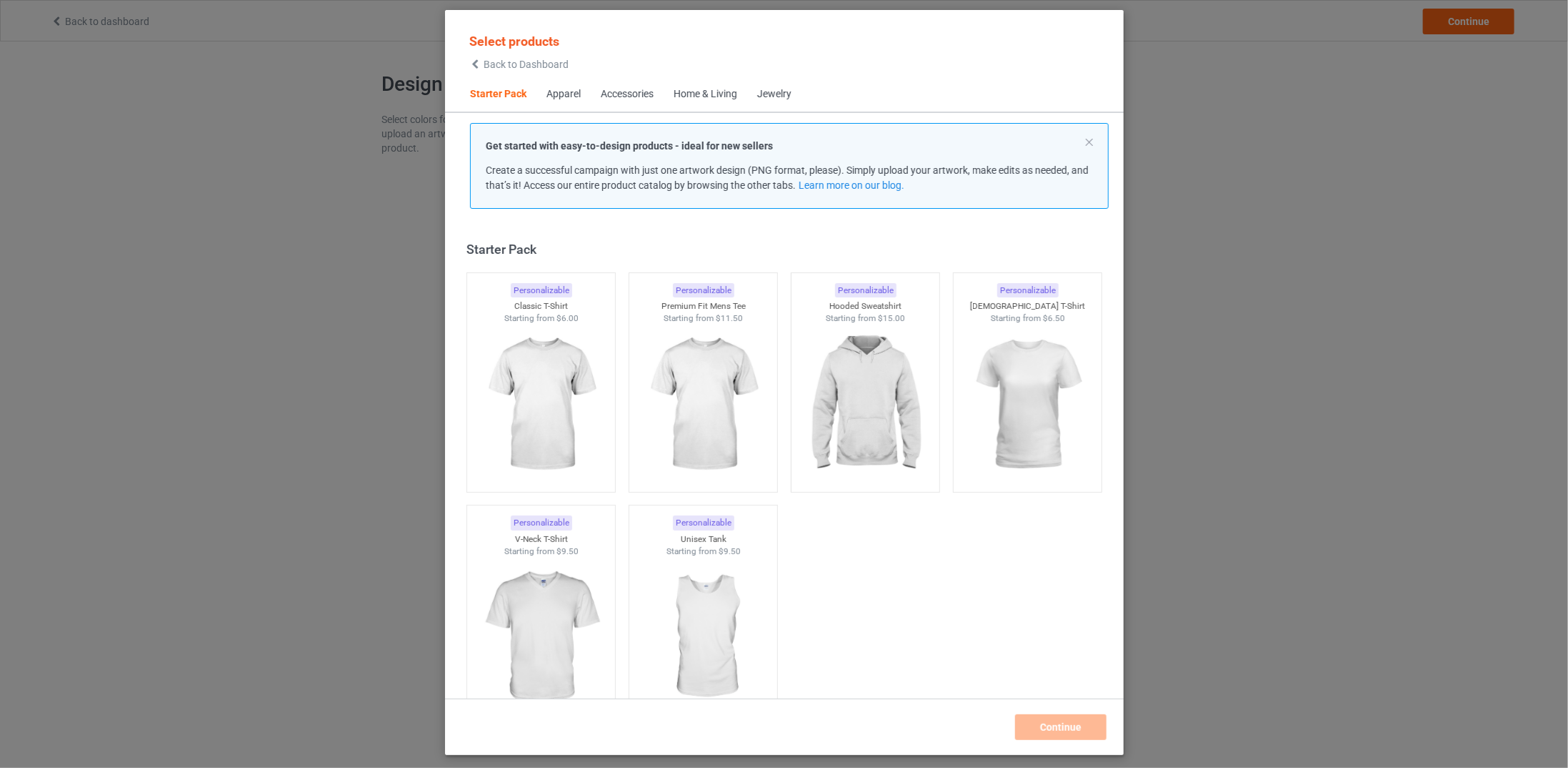
scroll to position [18, 0]
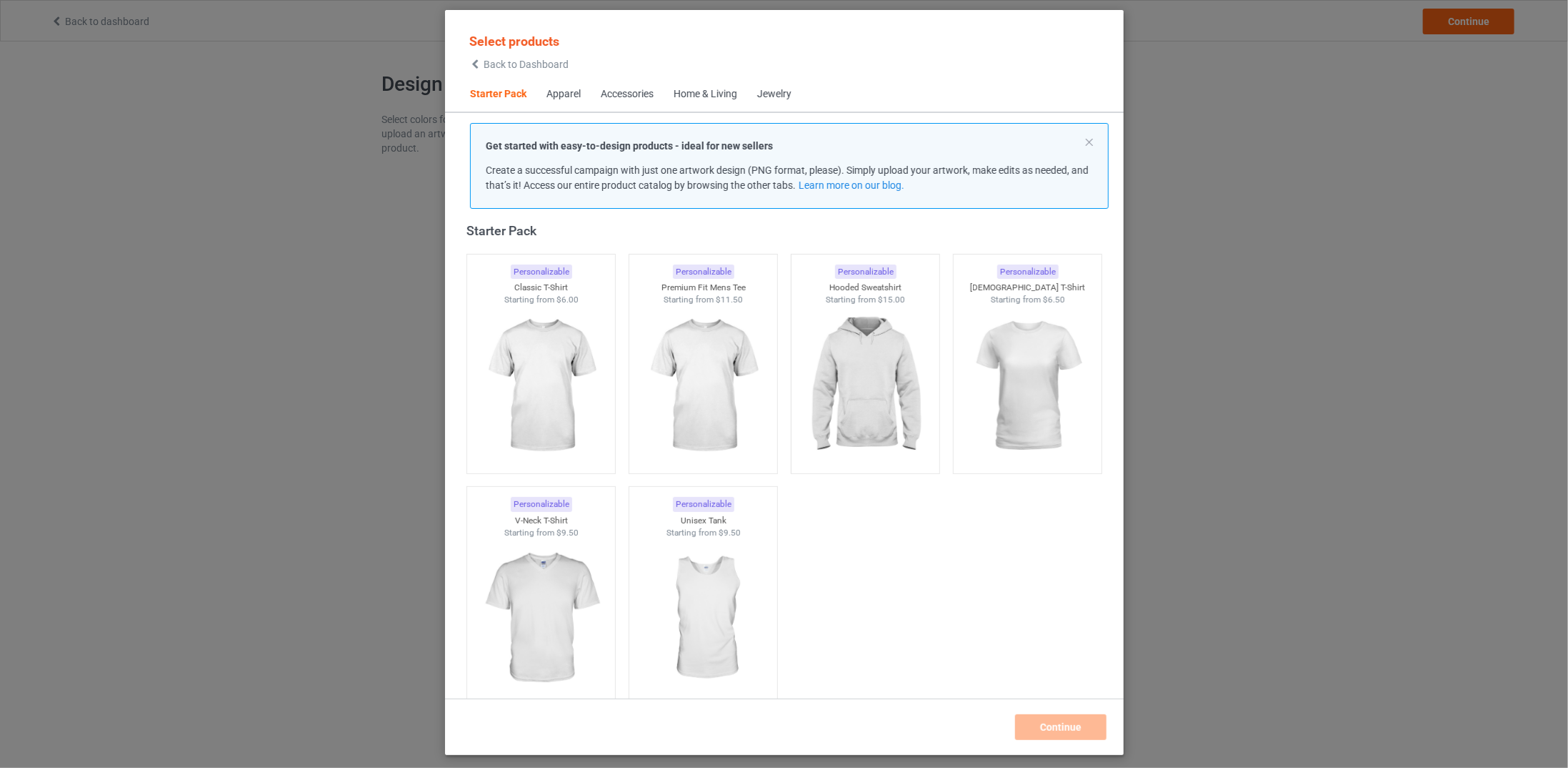
click at [1189, 90] on div "Select products Back to Dashboard Starter Pack Apparel Accessories Home & Livin…" at bounding box center [784, 384] width 1568 height 768
click at [489, 68] on span "Back to Dashboard" at bounding box center [526, 64] width 85 height 11
click at [542, 574] on img at bounding box center [540, 618] width 134 height 168
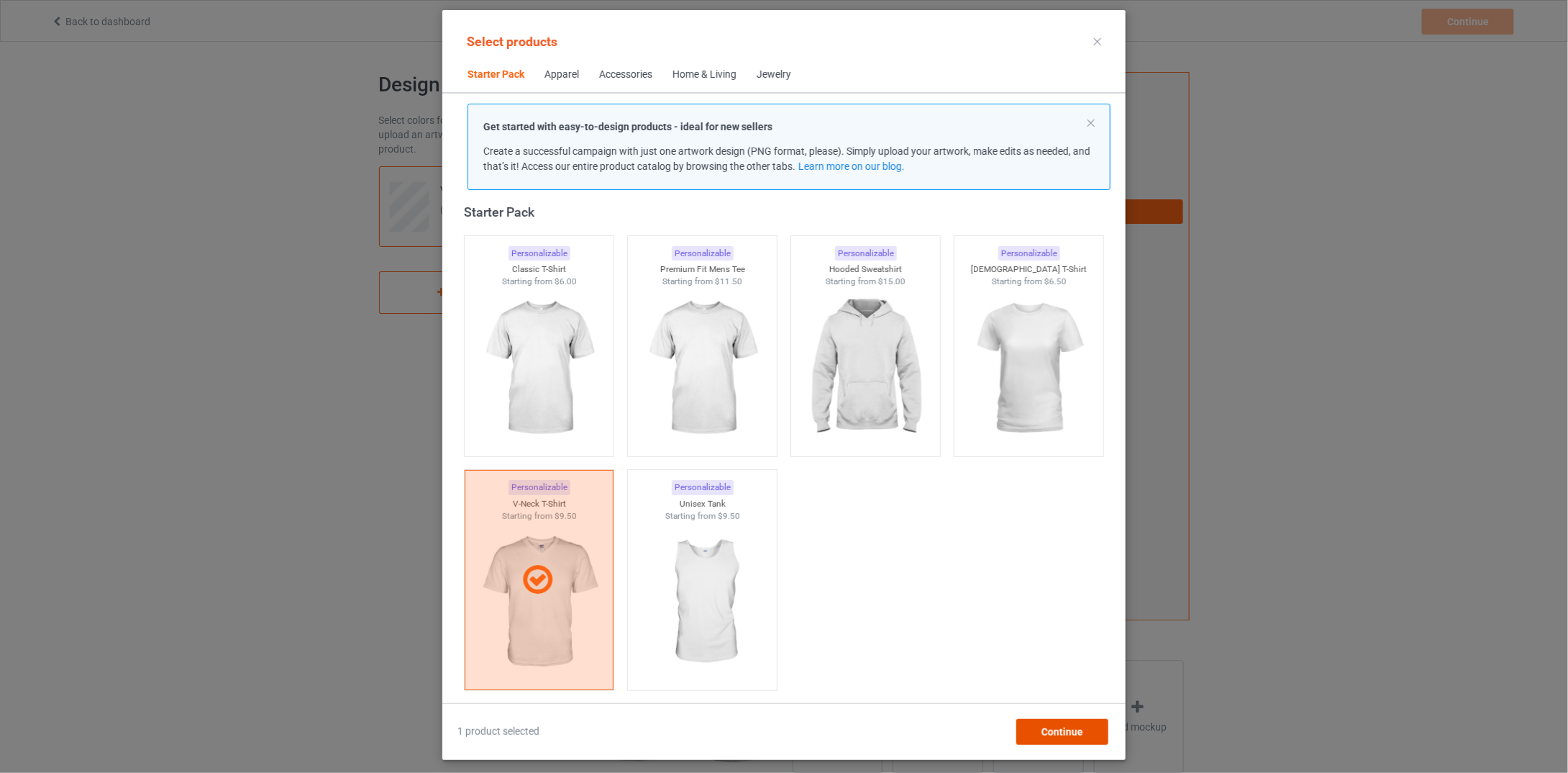
click at [1066, 722] on div "Continue" at bounding box center [1062, 732] width 92 height 26
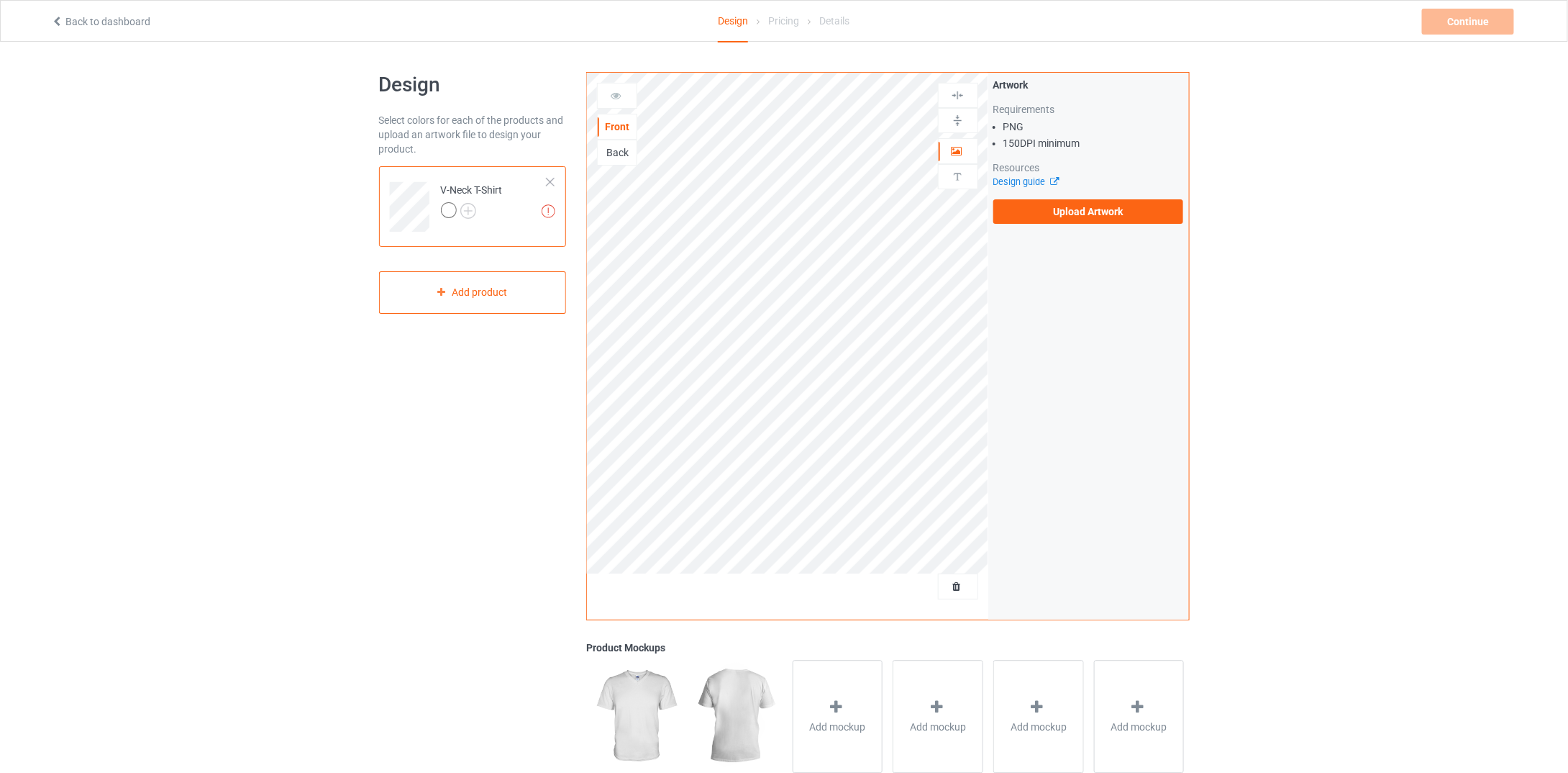
click at [454, 202] on div at bounding box center [451, 212] width 20 height 20
click at [474, 209] on img at bounding box center [468, 211] width 16 height 16
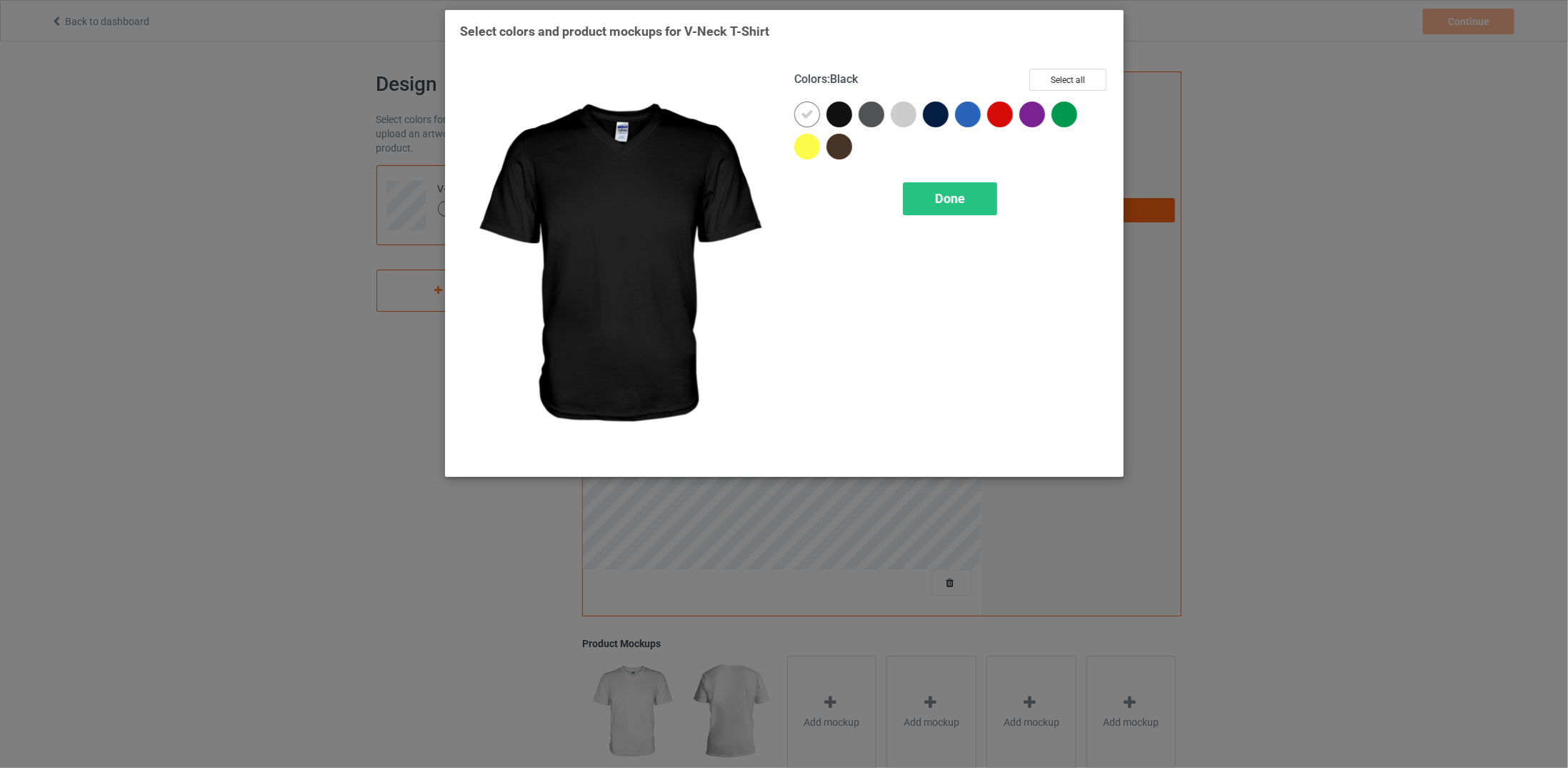
click at [832, 112] on div at bounding box center [840, 115] width 26 height 26
click at [973, 198] on div "Done" at bounding box center [950, 198] width 94 height 33
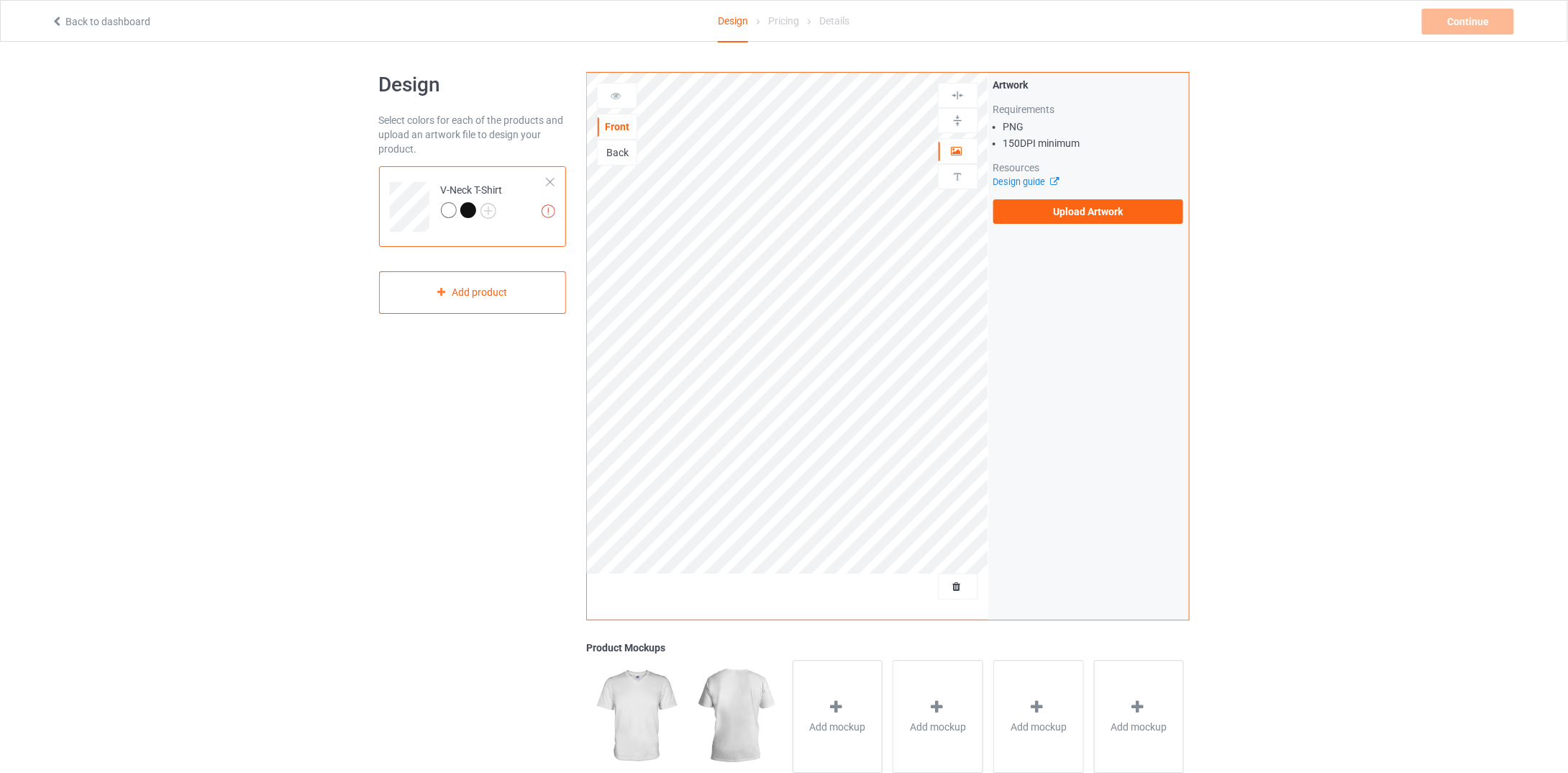
click at [467, 206] on div at bounding box center [468, 210] width 16 height 16
click at [490, 212] on img at bounding box center [488, 211] width 16 height 16
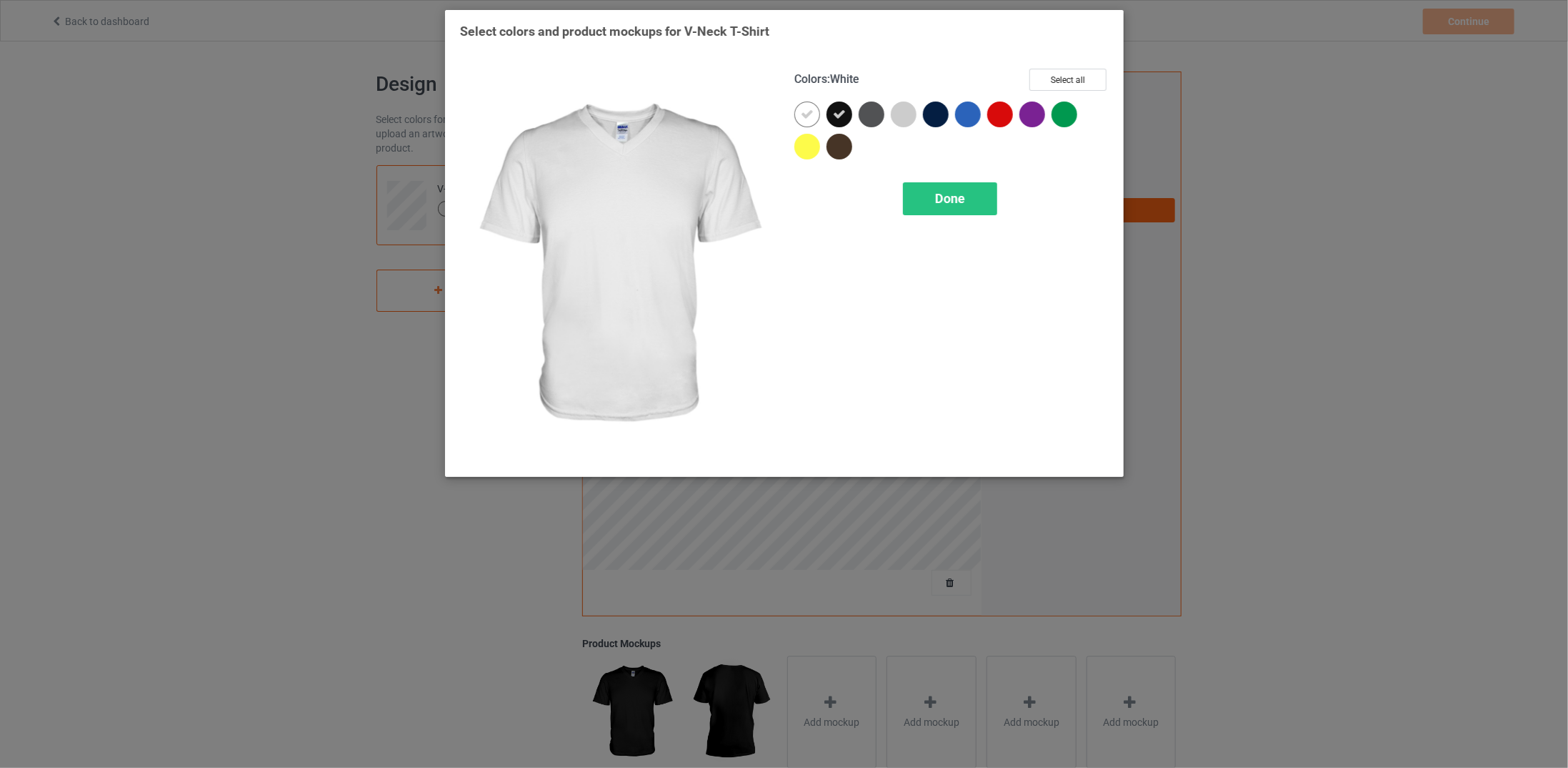
click at [803, 112] on icon at bounding box center [807, 114] width 13 height 13
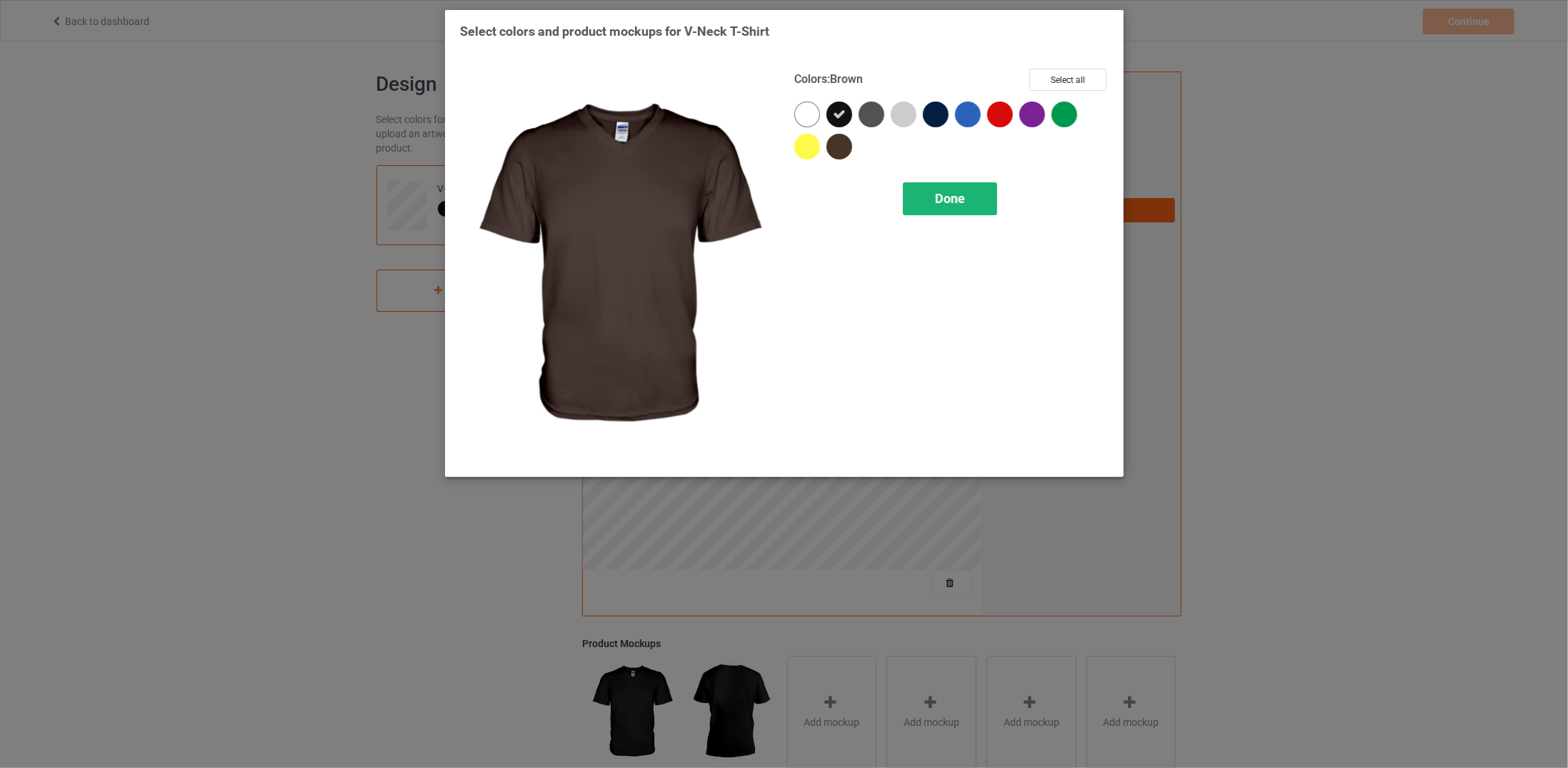
click at [940, 192] on span "Done" at bounding box center [950, 198] width 30 height 15
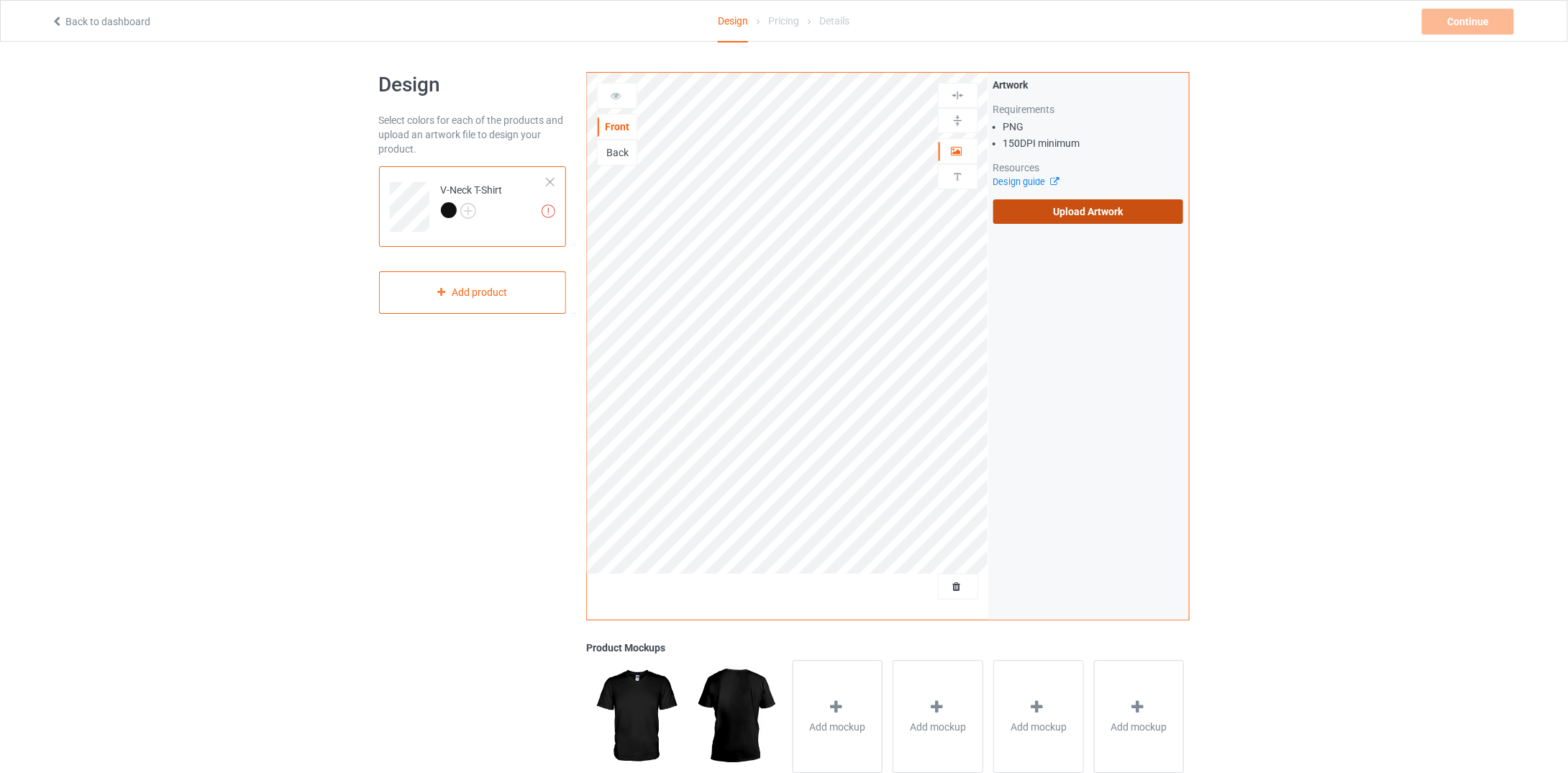
click at [1043, 210] on label "Upload Artwork" at bounding box center [1089, 212] width 191 height 24
click at [0, 0] on input "Upload Artwork" at bounding box center [0, 0] width 0 height 0
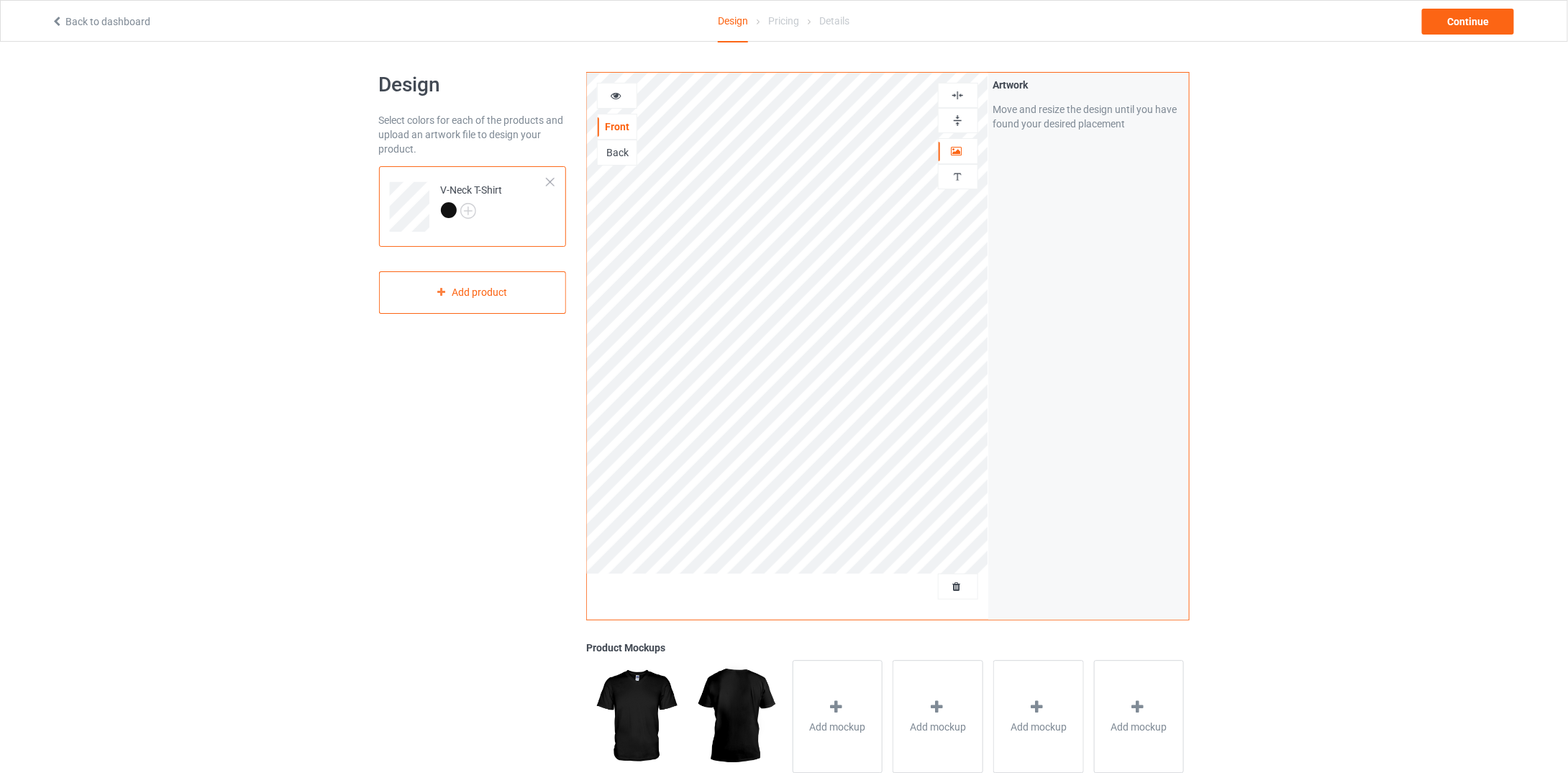
click at [625, 155] on div "Back" at bounding box center [617, 152] width 39 height 15
click at [1160, 209] on label "Upload Artwork" at bounding box center [1089, 212] width 191 height 24
click at [0, 0] on input "Upload Artwork" at bounding box center [0, 0] width 0 height 0
click at [959, 95] on img at bounding box center [958, 95] width 14 height 14
click at [315, 549] on div "Design Select colors for each of the products and upload an artwork file to des…" at bounding box center [784, 487] width 1568 height 890
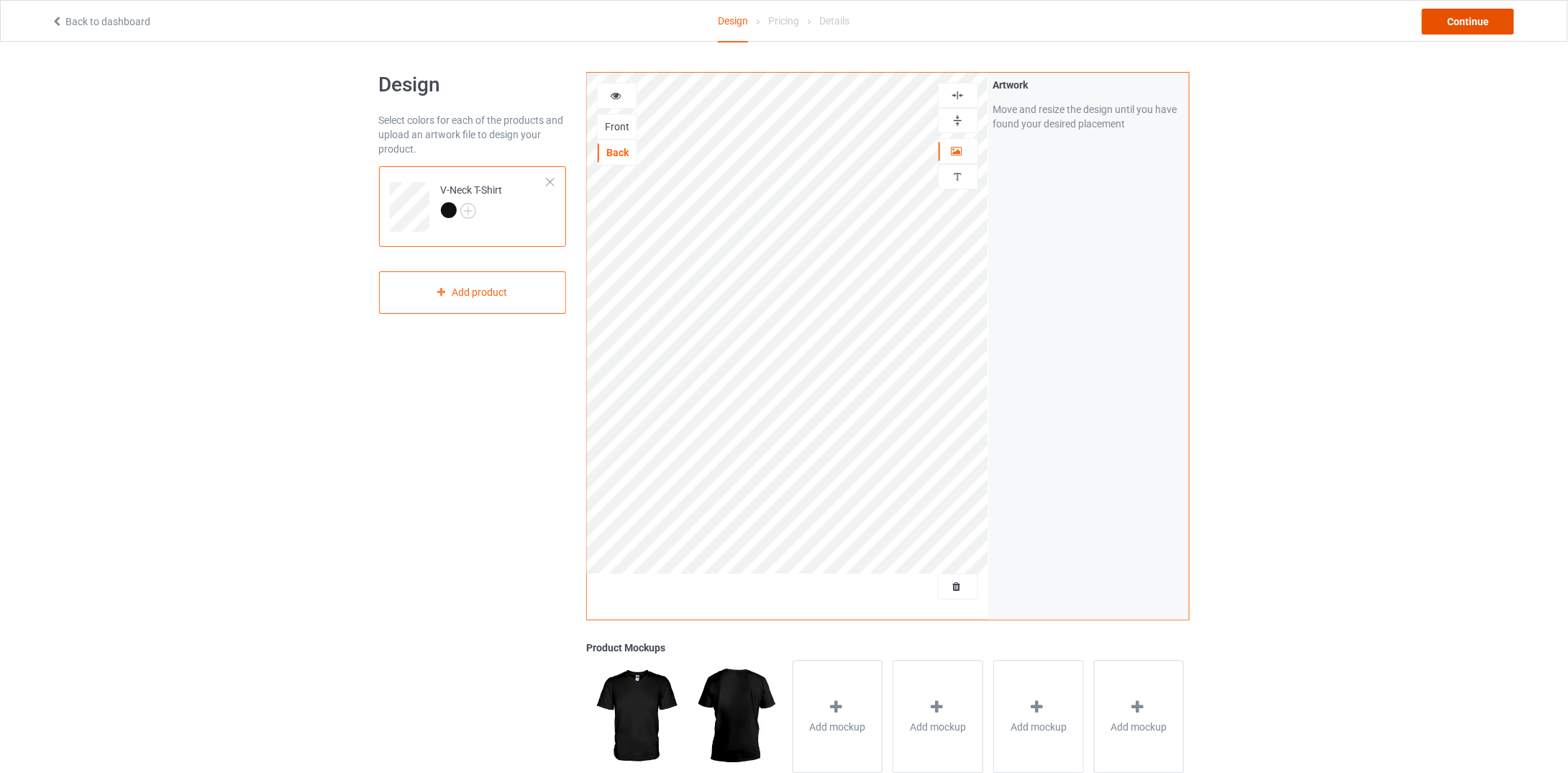
click at [1461, 19] on div "Continue" at bounding box center [1468, 21] width 92 height 26
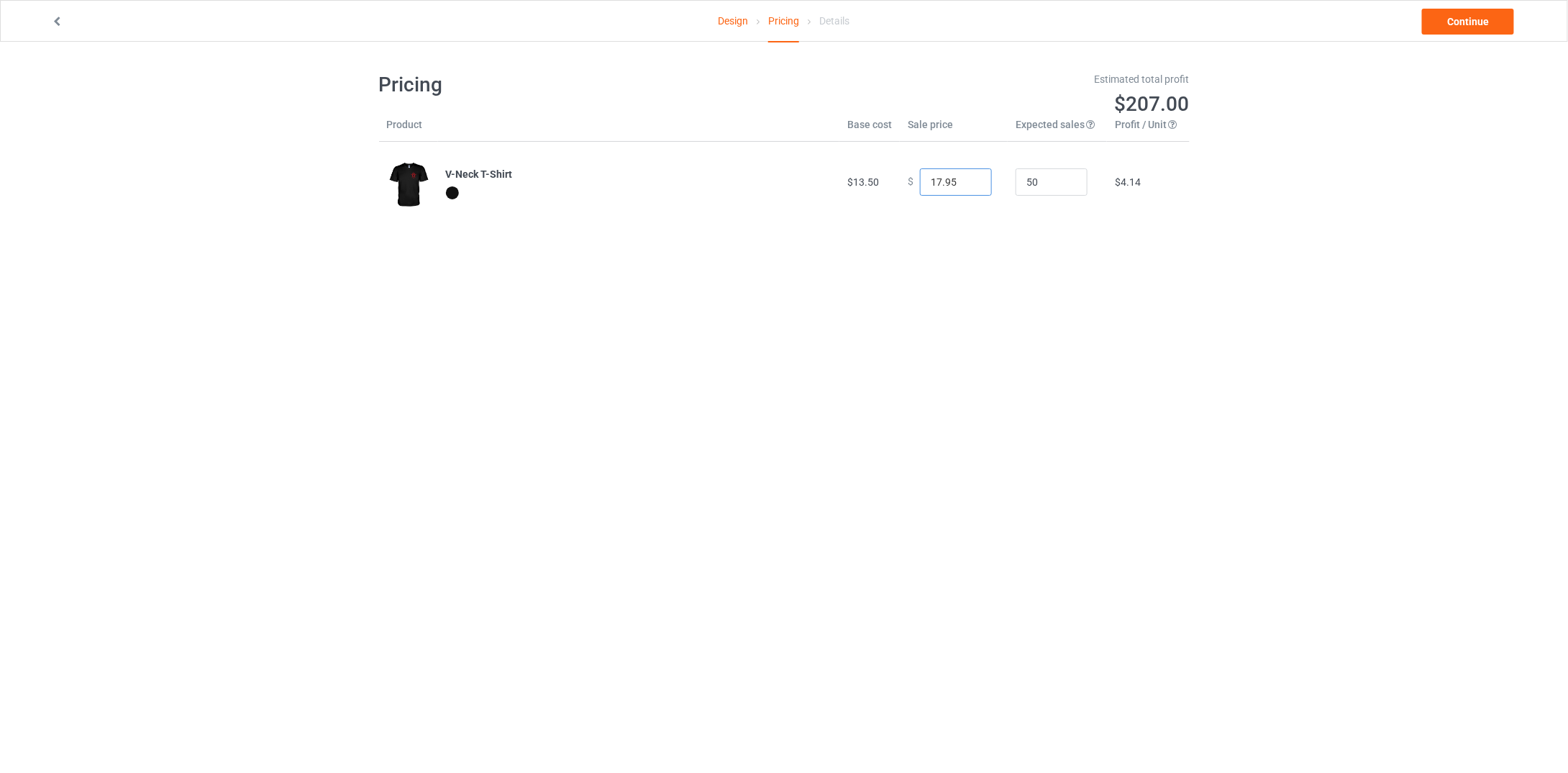
click at [968, 185] on input "17.95" at bounding box center [956, 182] width 72 height 27
click at [968, 185] on input "16.95" at bounding box center [956, 182] width 72 height 27
click at [968, 185] on input "15.95" at bounding box center [956, 182] width 72 height 27
click at [968, 185] on input "14.95" at bounding box center [956, 182] width 72 height 27
click at [968, 185] on input "13.95" at bounding box center [956, 182] width 72 height 27
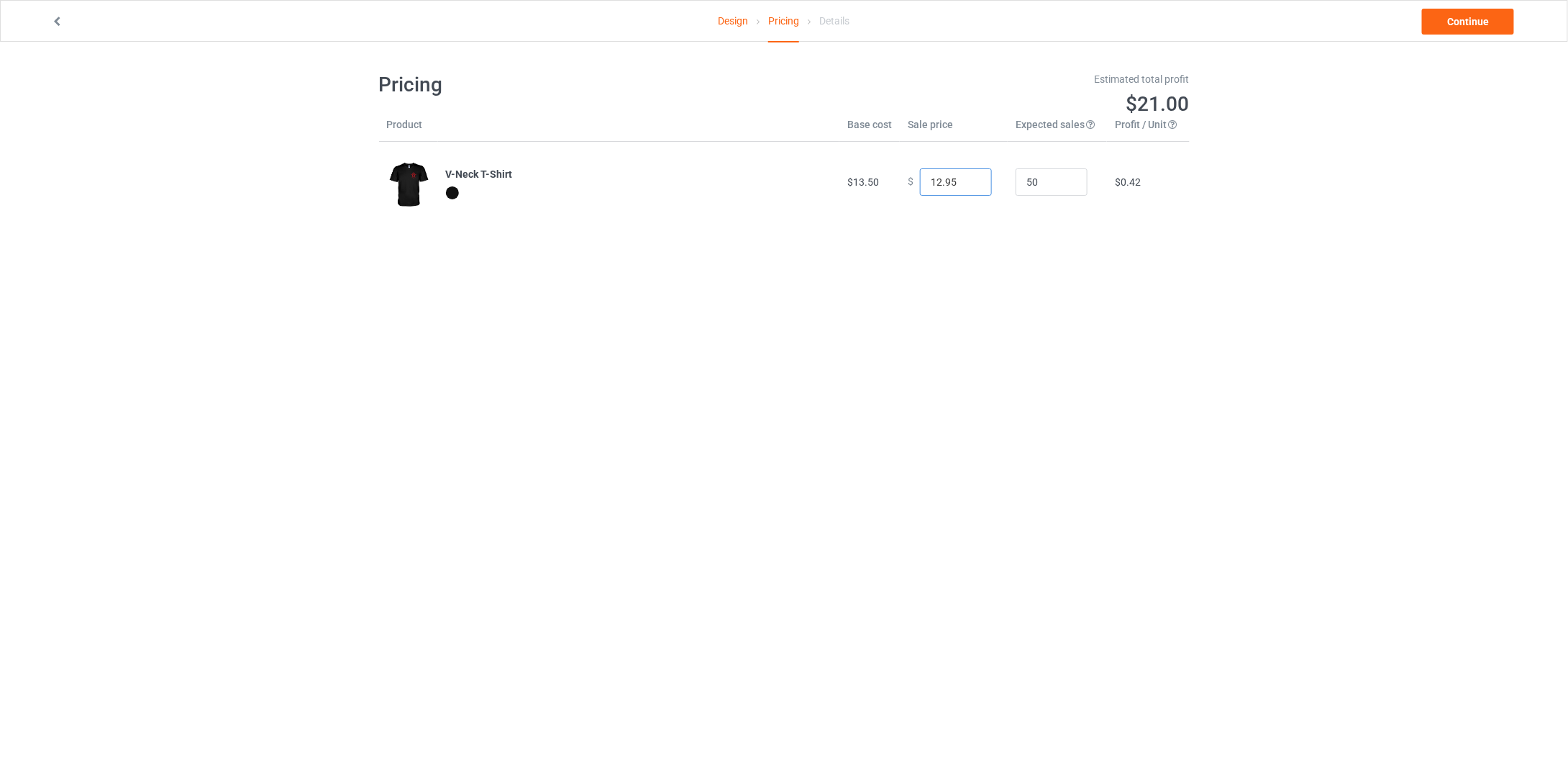
click at [968, 185] on input "12.95" at bounding box center [956, 182] width 72 height 27
type input "13.95"
click at [970, 177] on input "13.95" at bounding box center [956, 182] width 72 height 27
click at [748, 21] on link "Design" at bounding box center [733, 21] width 31 height 40
